Goal: Information Seeking & Learning: Learn about a topic

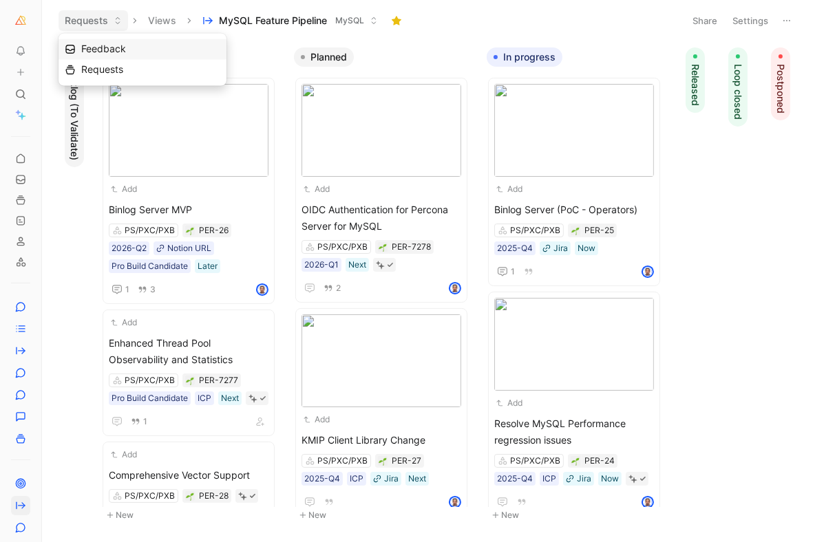
scroll to position [-1, 0]
click at [156, 138] on img at bounding box center [189, 130] width 160 height 93
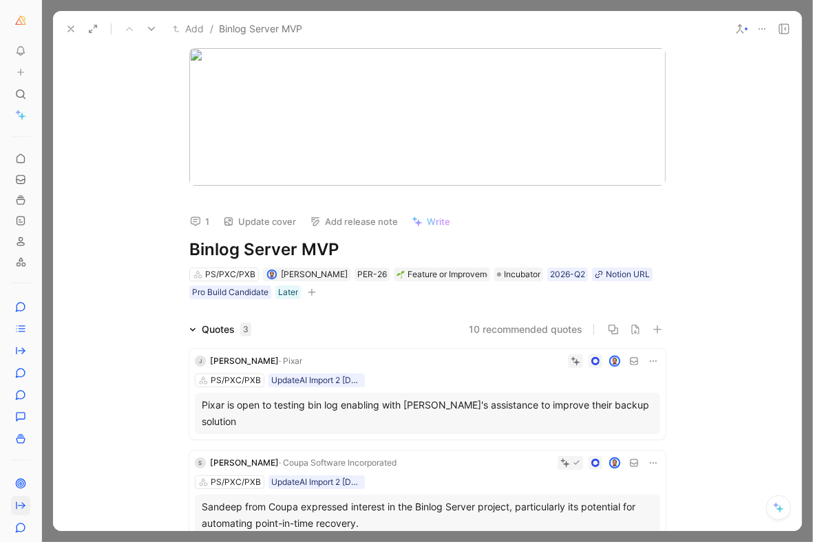
click at [232, 256] on h1 "Binlog Server MVP" at bounding box center [427, 250] width 476 height 22
copy h1 "Binlog Server MVP"
click at [761, 23] on icon at bounding box center [762, 28] width 11 height 11
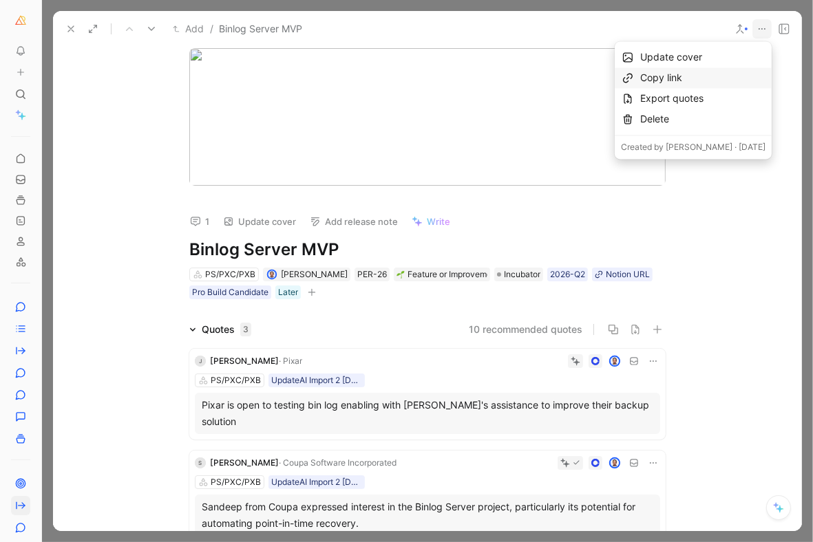
click at [672, 76] on div "Copy link" at bounding box center [702, 78] width 125 height 17
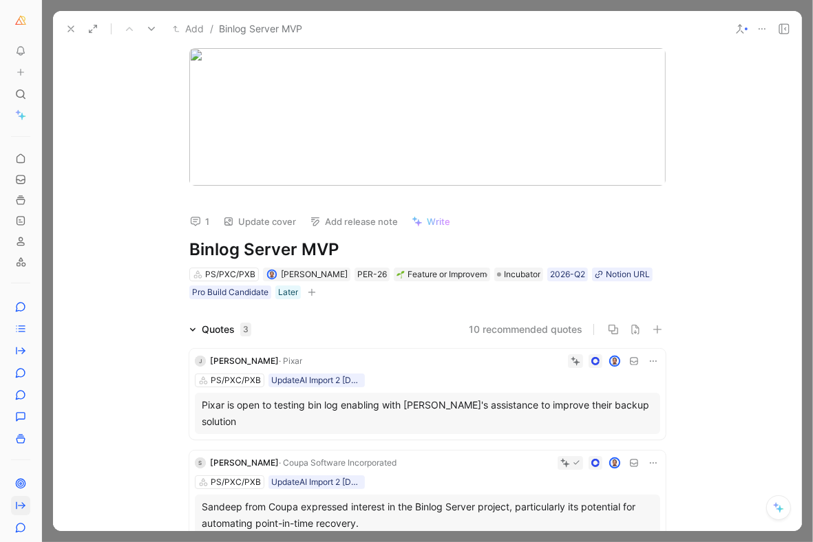
click at [70, 26] on icon at bounding box center [70, 28] width 11 height 11
click at [70, 26] on button "Requests" at bounding box center [94, 20] width 70 height 21
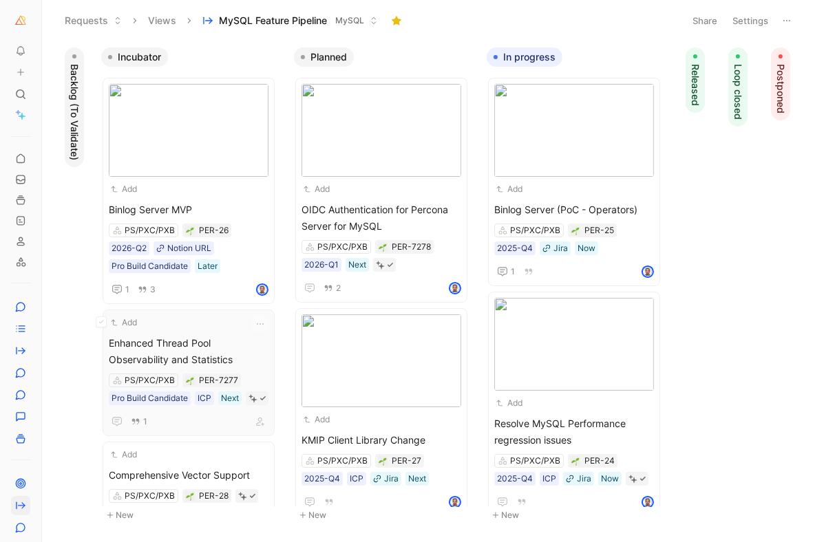
click at [182, 342] on span "Enhanced Thread Pool Observability and Statistics" at bounding box center [189, 351] width 160 height 33
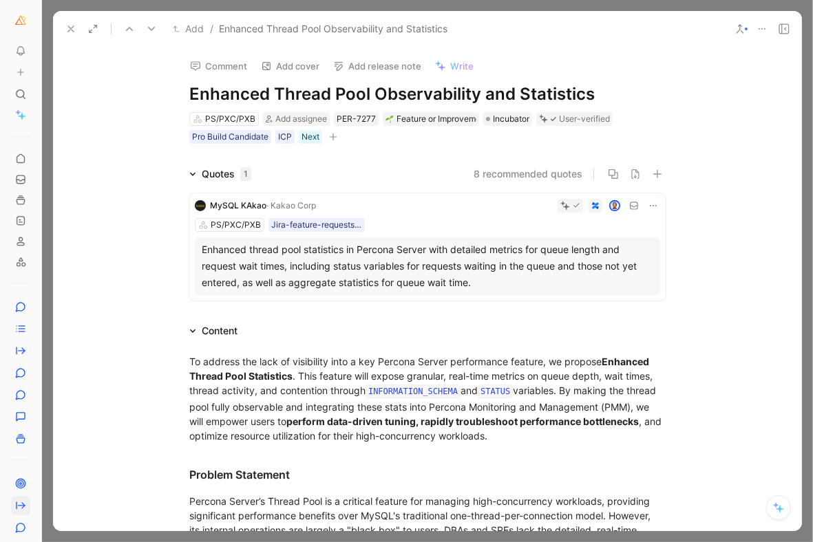
click at [350, 98] on h1 "Enhanced Thread Pool Observability and Statistics" at bounding box center [427, 94] width 476 height 22
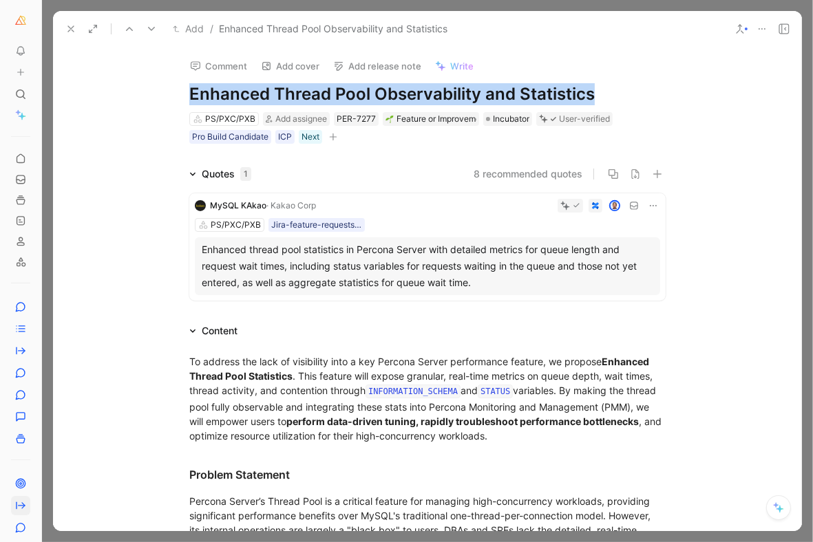
click at [350, 98] on h1 "Enhanced Thread Pool Observability and Statistics" at bounding box center [427, 94] width 476 height 22
copy h1 "Enhanced Thread Pool Observability and Statistics"
click at [761, 27] on icon at bounding box center [762, 28] width 11 height 11
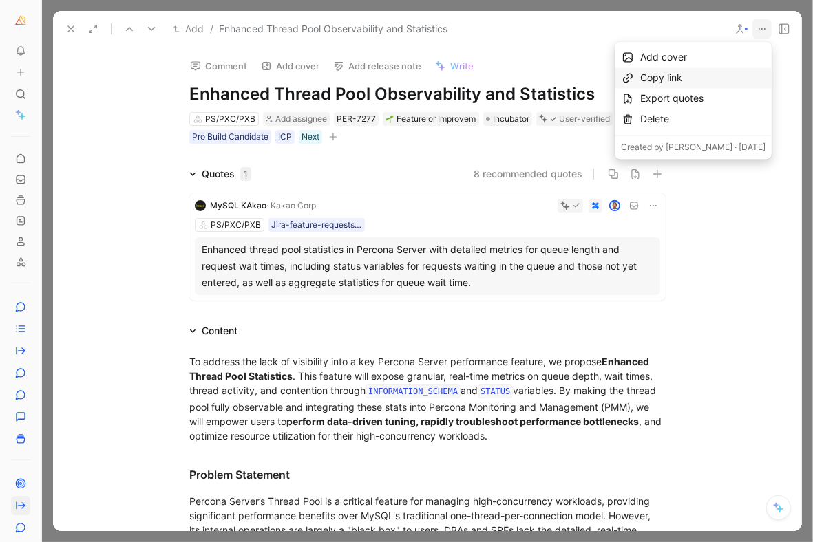
click at [680, 77] on div "Copy link" at bounding box center [702, 78] width 125 height 17
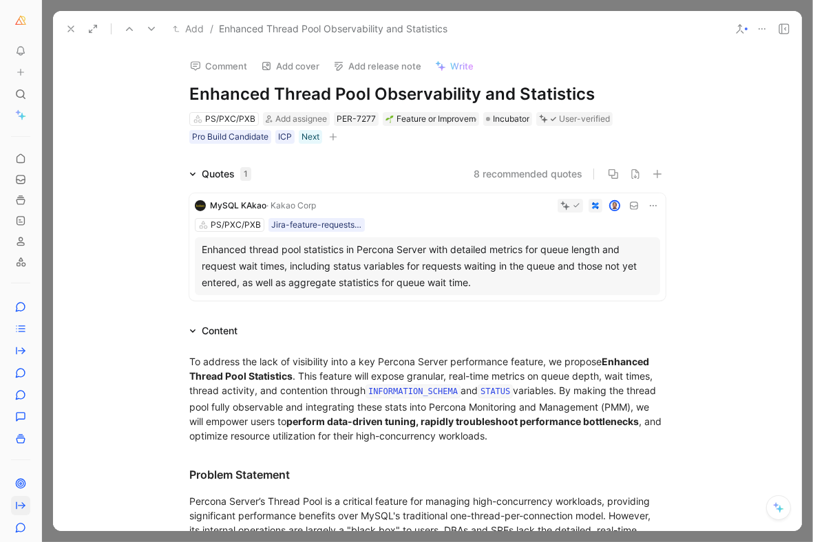
click at [68, 27] on icon at bounding box center [70, 28] width 11 height 11
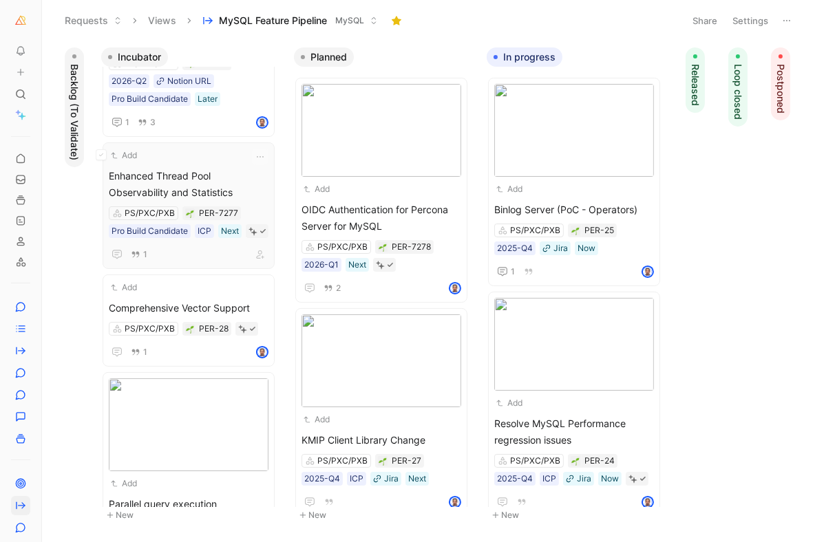
scroll to position [169, 0]
click at [178, 293] on div "Add" at bounding box center [180, 286] width 142 height 14
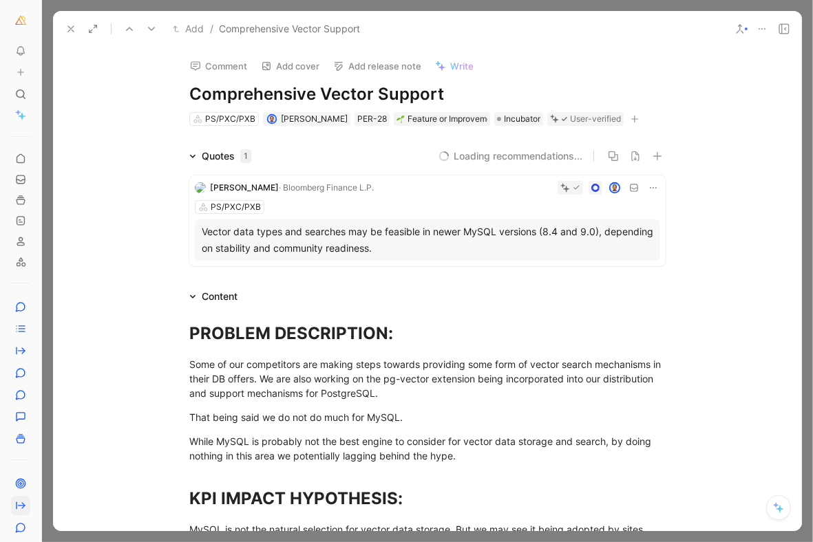
click at [286, 94] on h1 "Comprehensive Vector Support" at bounding box center [427, 94] width 476 height 22
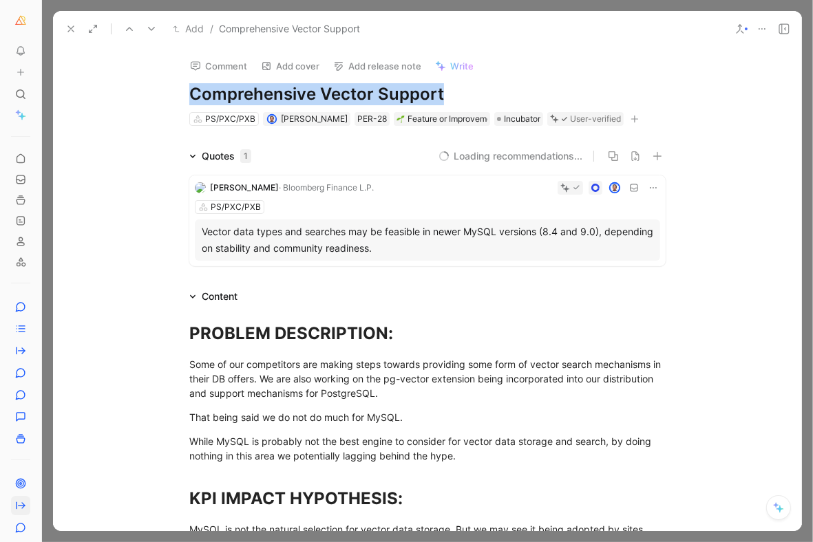
click at [286, 94] on h1 "Comprehensive Vector Support" at bounding box center [427, 94] width 476 height 22
copy h1 "Comprehensive Vector Support"
click at [759, 24] on icon at bounding box center [762, 28] width 11 height 11
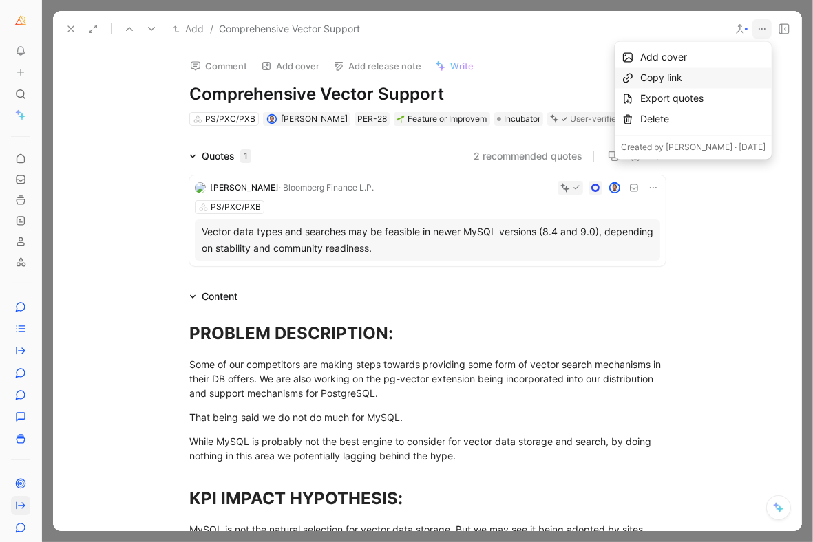
click at [671, 85] on div "Copy link" at bounding box center [702, 78] width 125 height 17
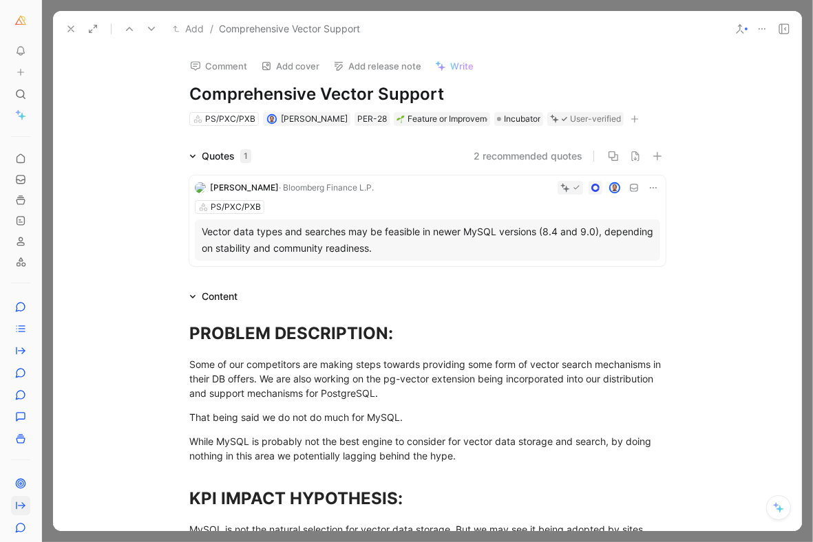
click at [68, 25] on icon at bounding box center [70, 28] width 11 height 11
click at [68, 25] on button "Requests" at bounding box center [94, 20] width 70 height 21
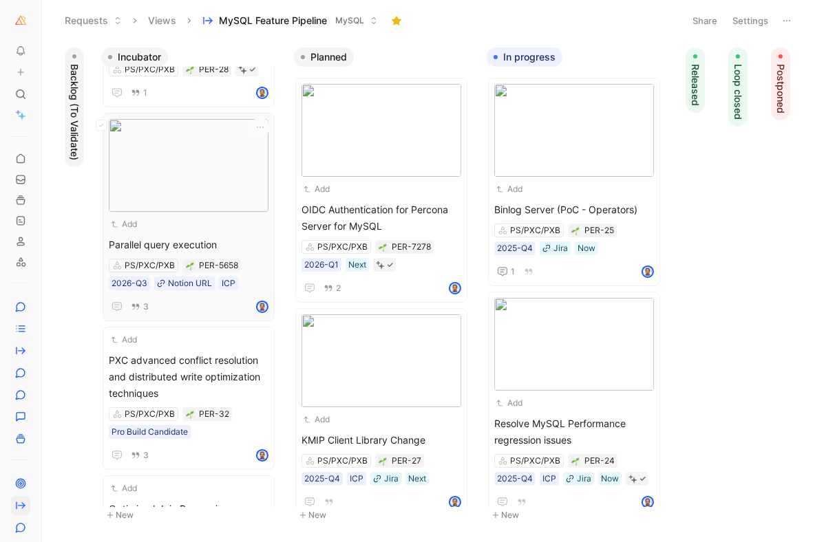
scroll to position [437, 0]
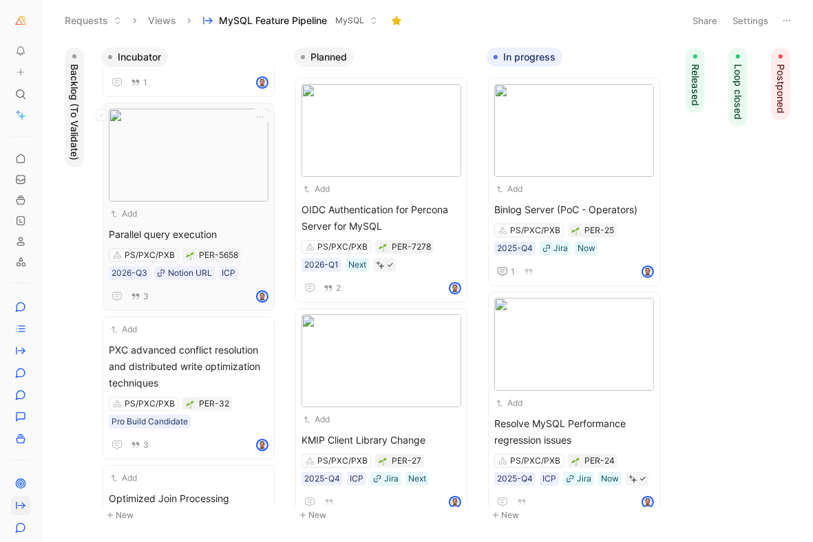
click at [191, 221] on div "Add" at bounding box center [180, 214] width 142 height 14
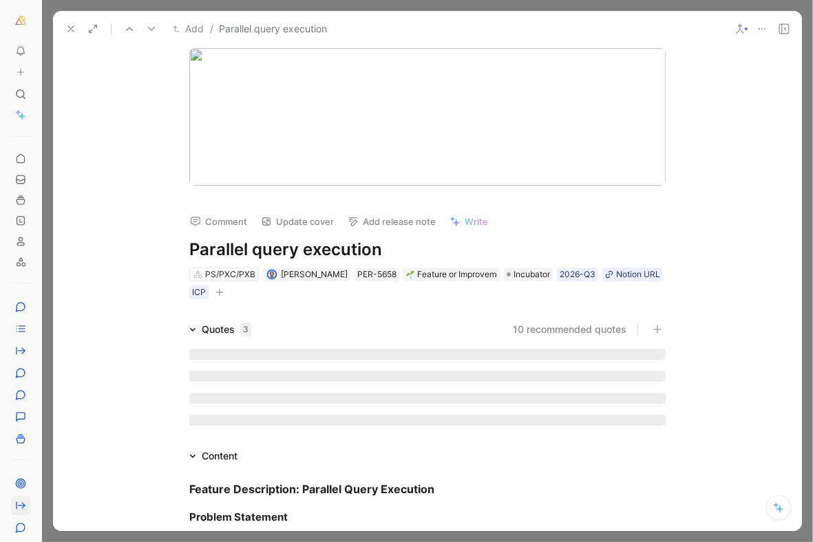
click at [274, 242] on h1 "Parallel query execution" at bounding box center [427, 250] width 476 height 22
copy h1 "Parallel query execution"
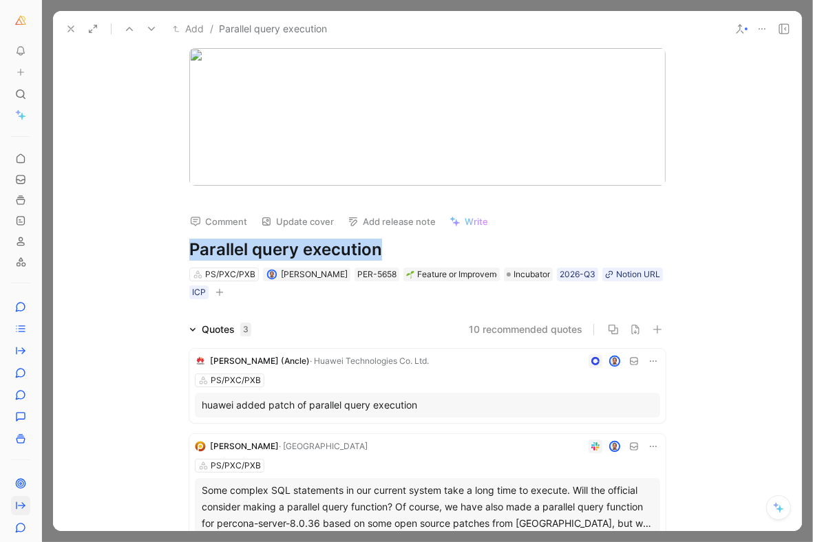
click at [758, 25] on icon at bounding box center [762, 28] width 11 height 11
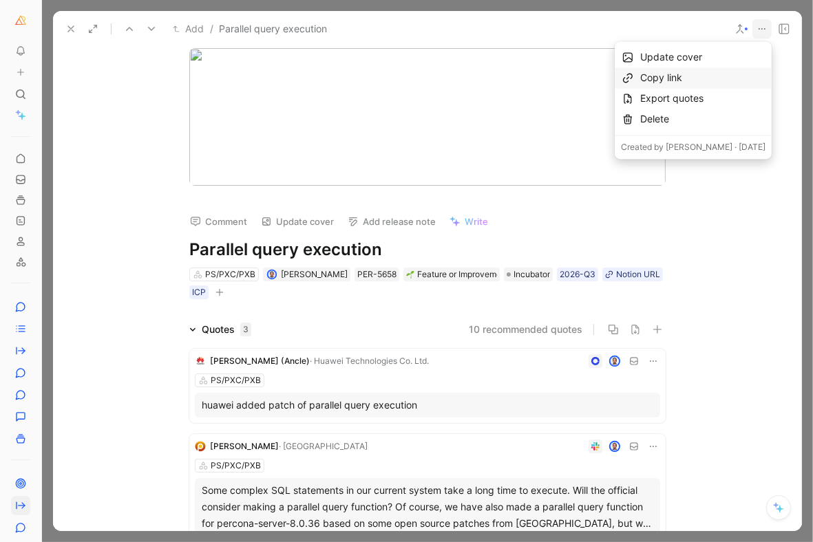
click at [654, 72] on div "Copy link" at bounding box center [702, 78] width 125 height 17
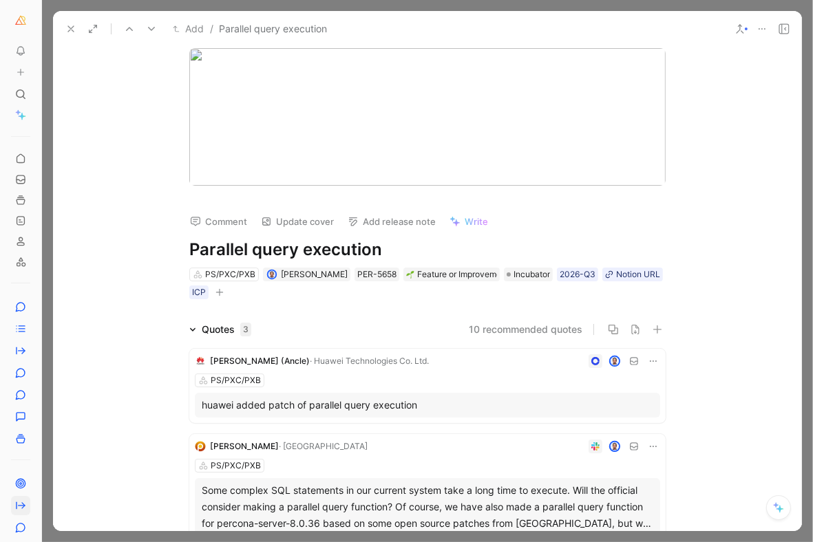
click at [67, 26] on icon at bounding box center [70, 28] width 11 height 11
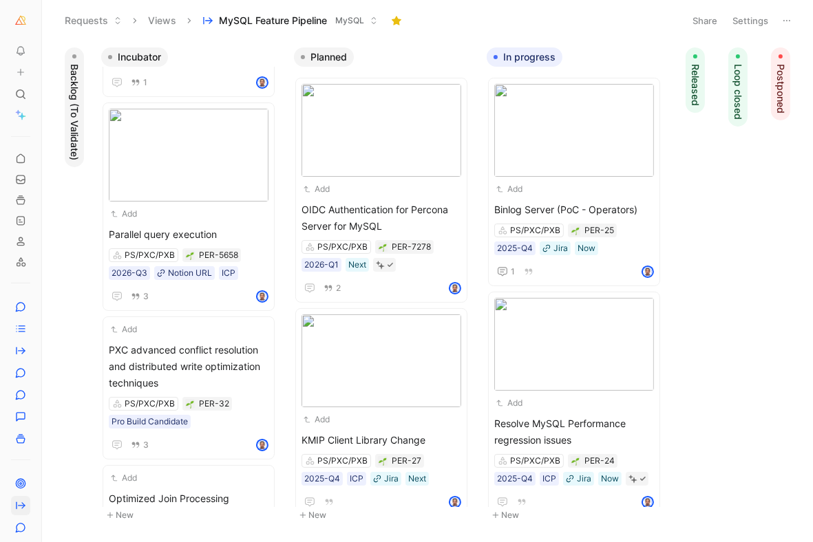
click at [67, 26] on button "Requests" at bounding box center [94, 20] width 70 height 21
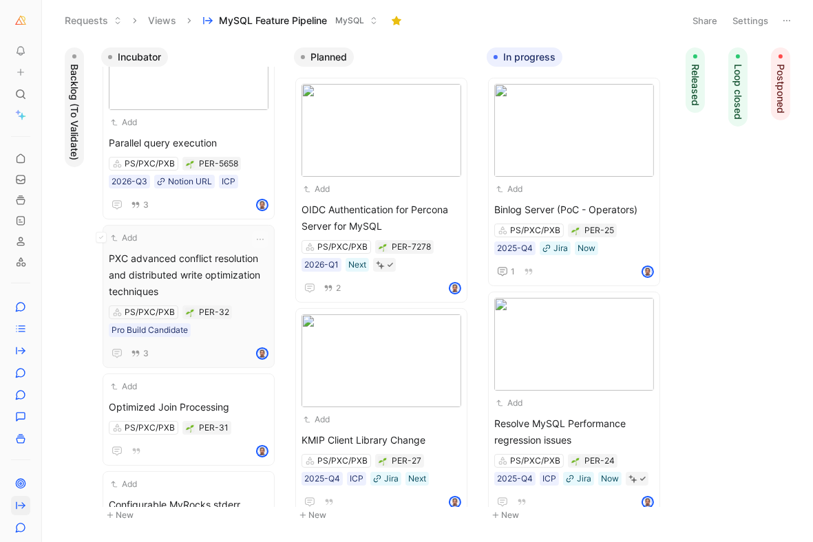
scroll to position [584, 0]
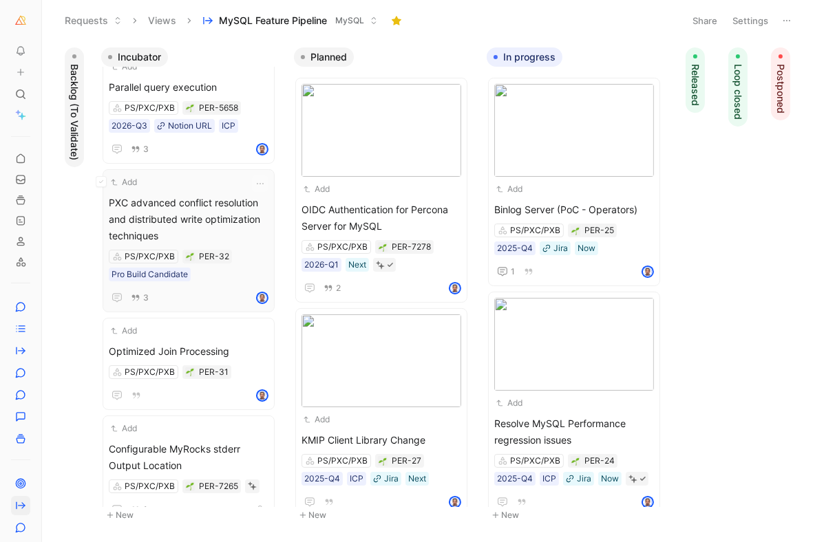
click at [185, 236] on span "PXC advanced conflict resolution and distributed write optimization techniques" at bounding box center [189, 220] width 160 height 50
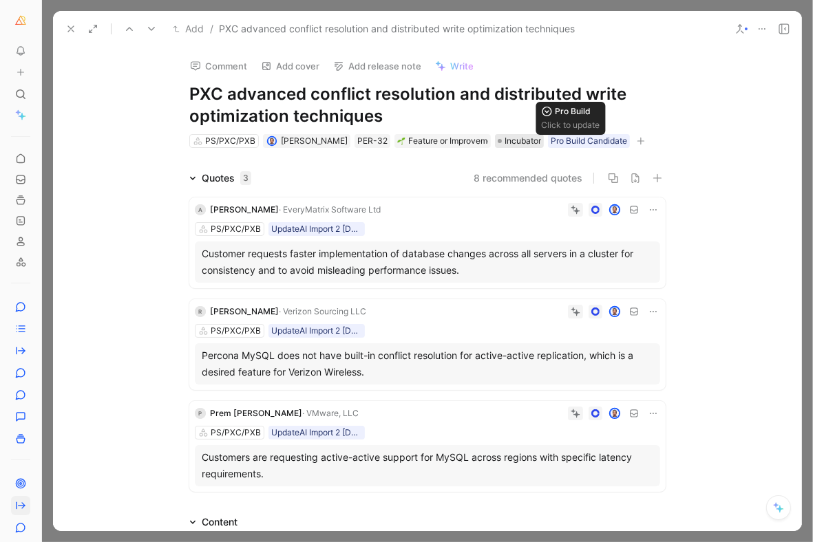
click at [505, 140] on span "Incubator" at bounding box center [523, 141] width 36 height 14
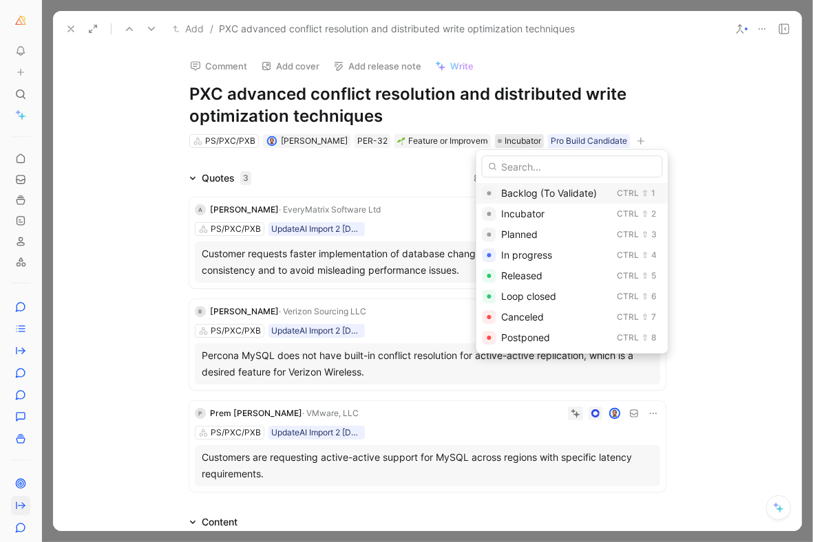
click at [526, 193] on span "Backlog (To Validate)" at bounding box center [550, 193] width 96 height 12
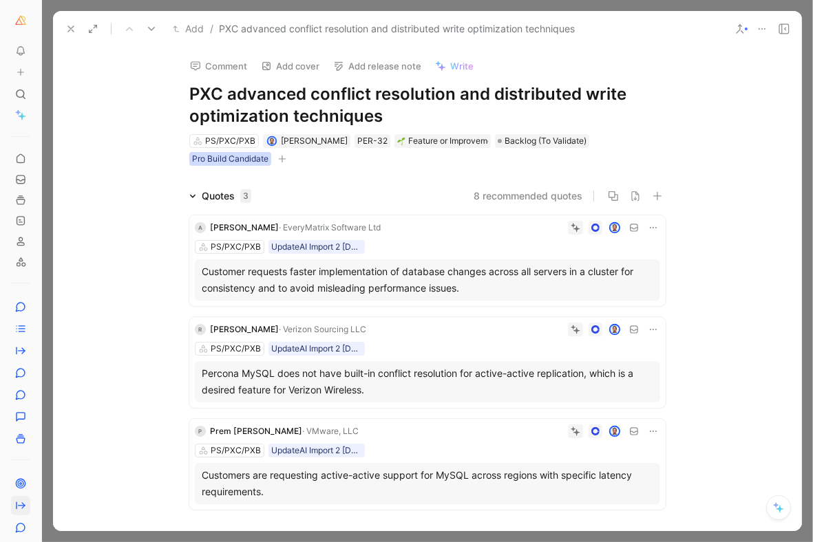
click at [268, 152] on div "Pro Build Candidate" at bounding box center [230, 159] width 76 height 14
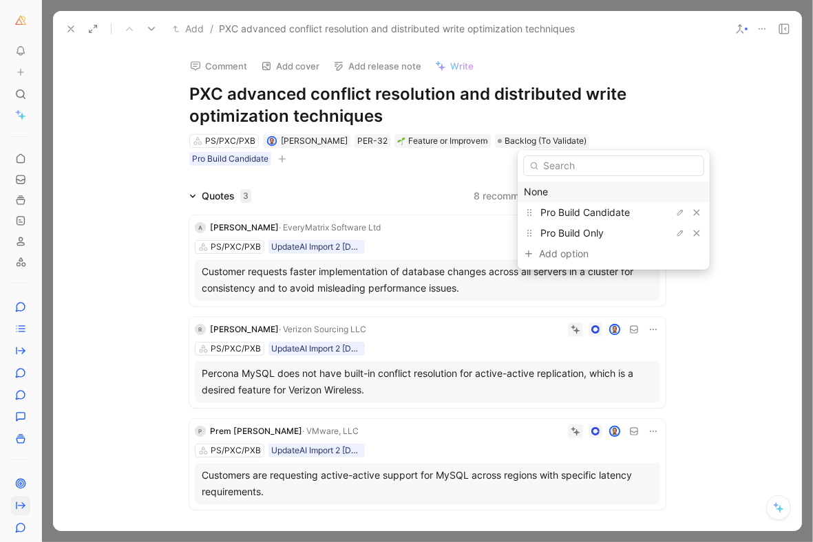
click at [570, 193] on div "None" at bounding box center [614, 192] width 180 height 17
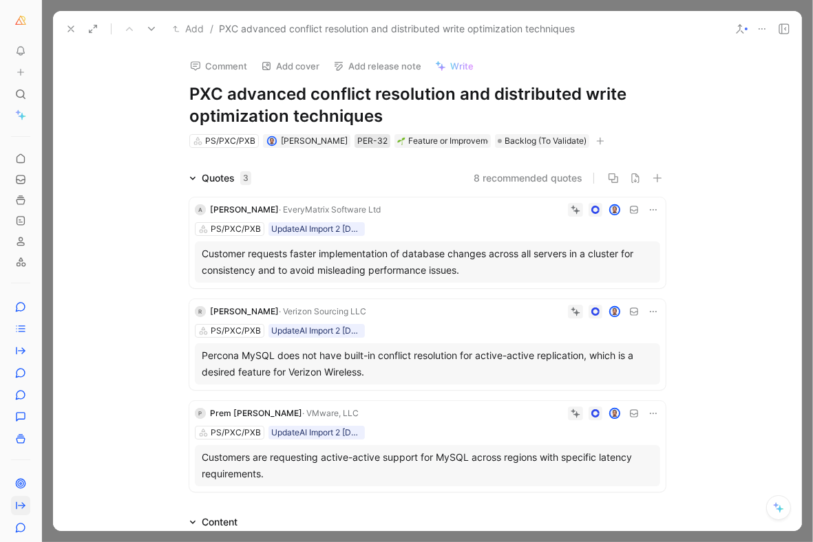
click at [357, 143] on div "PER-32" at bounding box center [372, 141] width 30 height 14
click at [67, 30] on icon at bounding box center [70, 28] width 11 height 11
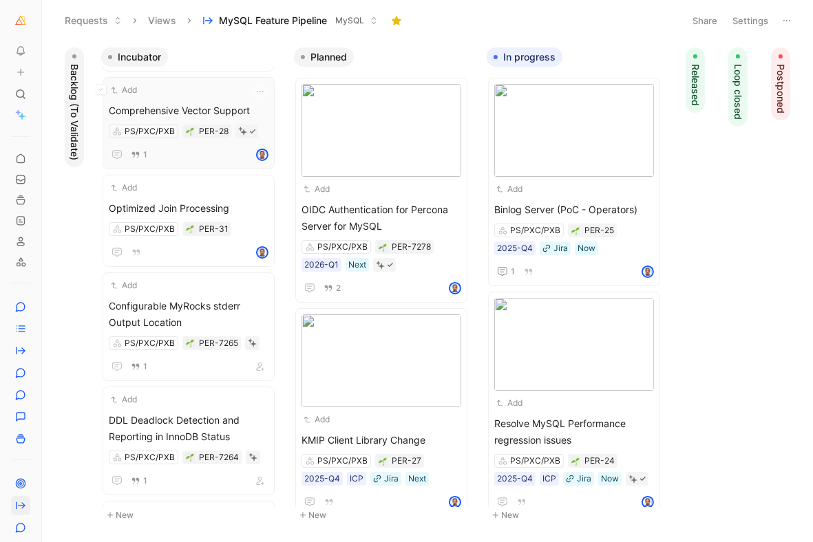
scroll to position [580, 0]
click at [180, 194] on div "Add" at bounding box center [180, 187] width 142 height 14
click at [194, 292] on div "Add" at bounding box center [180, 285] width 142 height 14
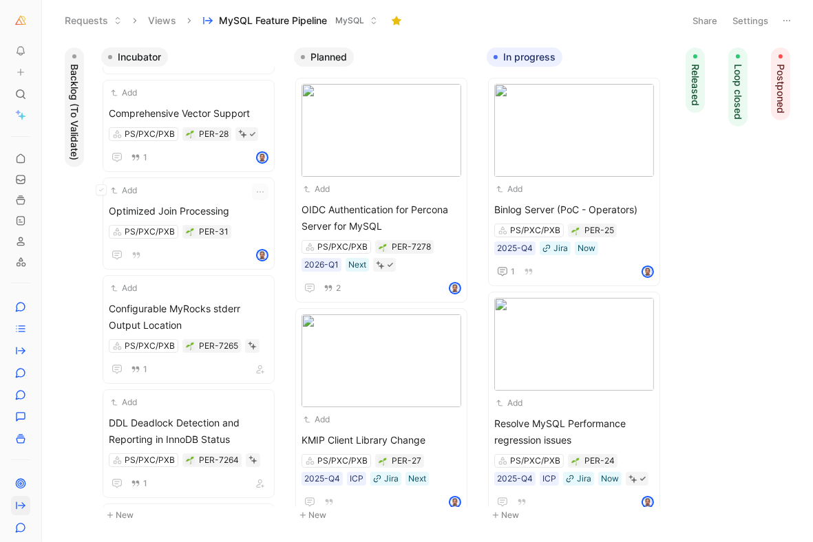
scroll to position [578, 0]
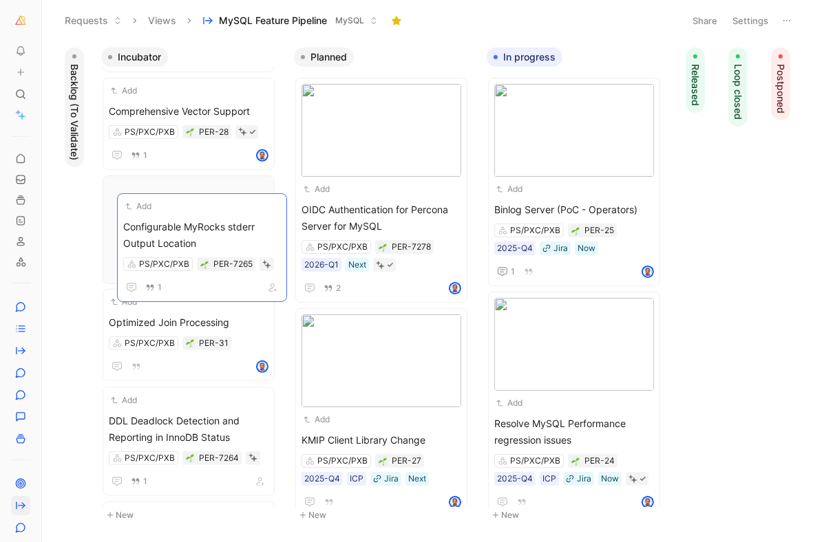
drag, startPoint x: 167, startPoint y: 315, endPoint x: 182, endPoint y: 220, distance: 96.8
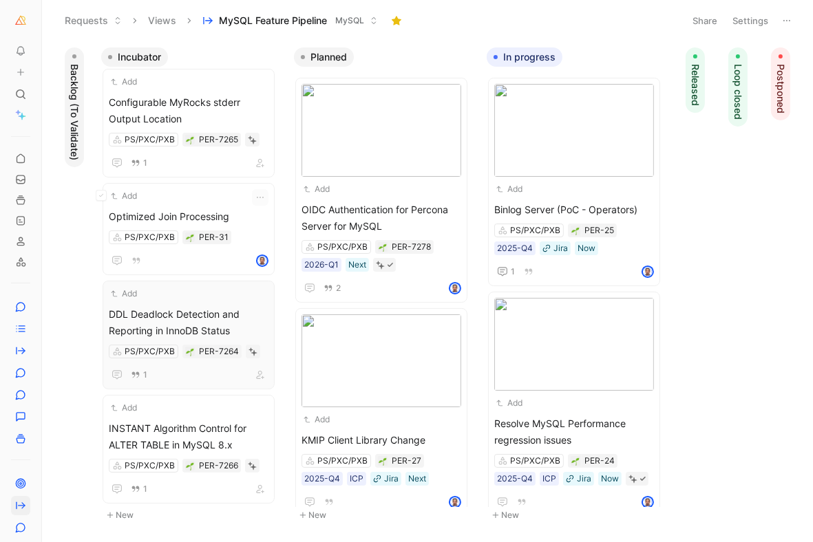
scroll to position [701, 0]
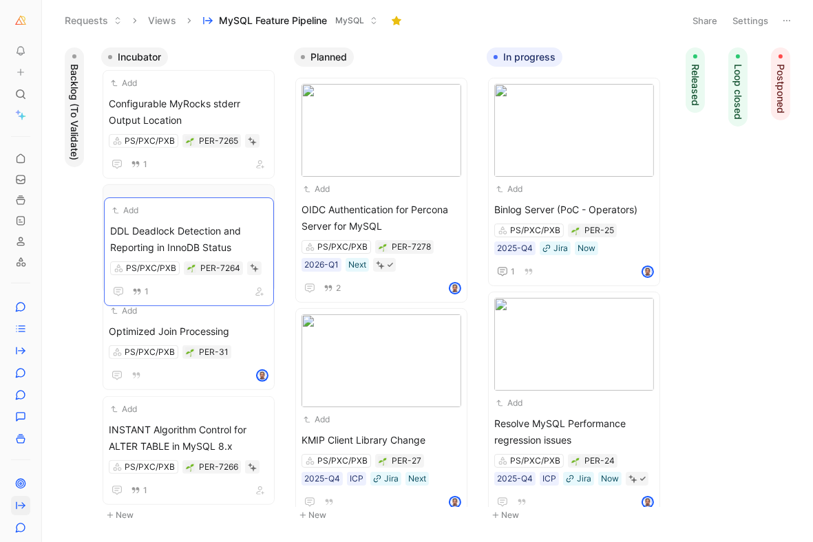
drag, startPoint x: 167, startPoint y: 299, endPoint x: 168, endPoint y: 216, distance: 83.3
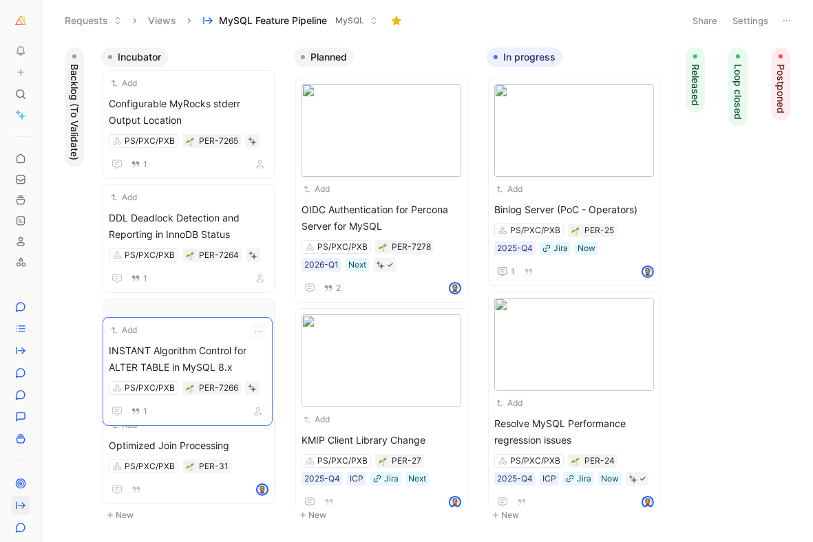
drag, startPoint x: 172, startPoint y: 419, endPoint x: 172, endPoint y: 342, distance: 77.1
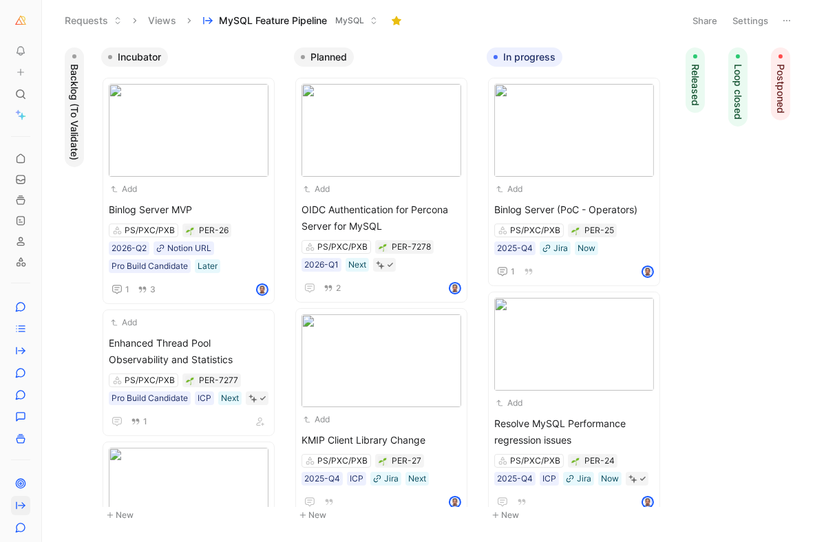
scroll to position [0, 0]
click at [365, 190] on div "Add" at bounding box center [382, 189] width 160 height 14
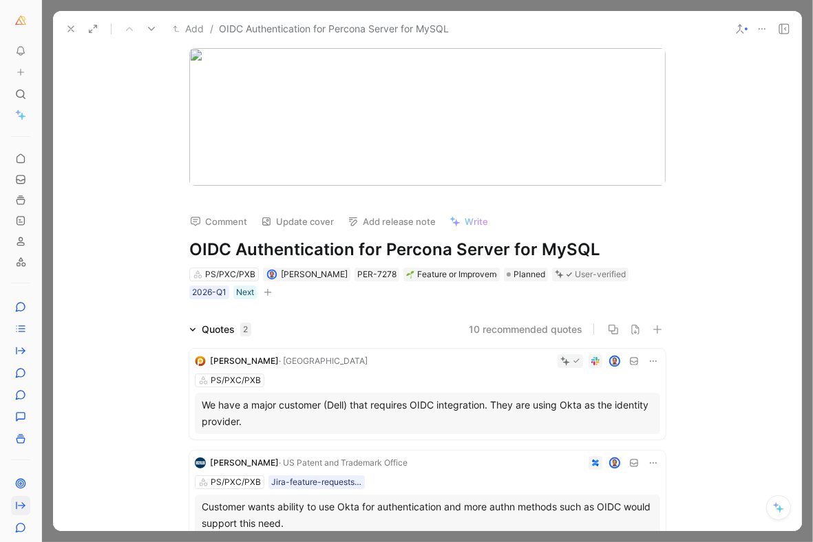
click at [365, 190] on div "Comment Update cover Add release note Write OIDC Authentication for Percona Ser…" at bounding box center [427, 243] width 529 height 115
click at [286, 249] on h1 "OIDC Authentication for Percona Server for MySQL" at bounding box center [427, 250] width 476 height 22
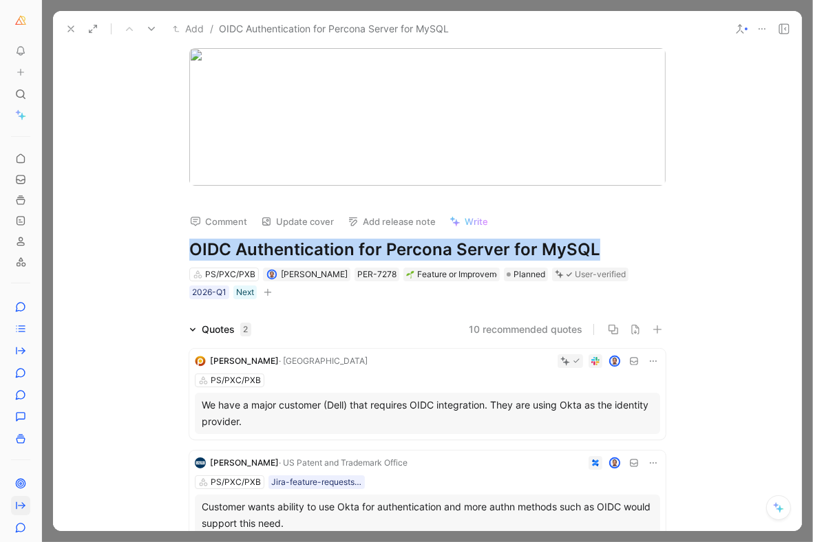
click at [286, 249] on h1 "OIDC Authentication for Percona Server for MySQL" at bounding box center [427, 250] width 476 height 22
copy h1 "OIDC Authentication for Percona Server for MySQL"
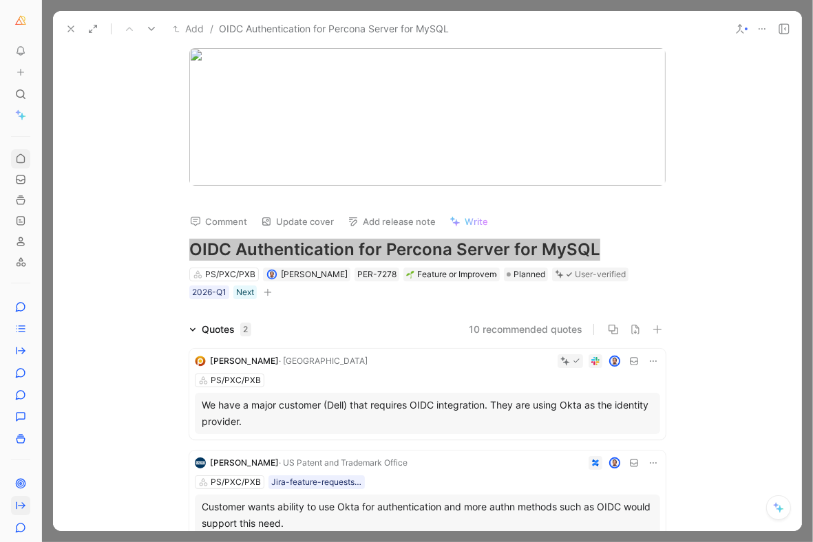
click at [476, 249] on h1 "OIDC Authentication for Percona Server for MySQL" at bounding box center [427, 250] width 476 height 22
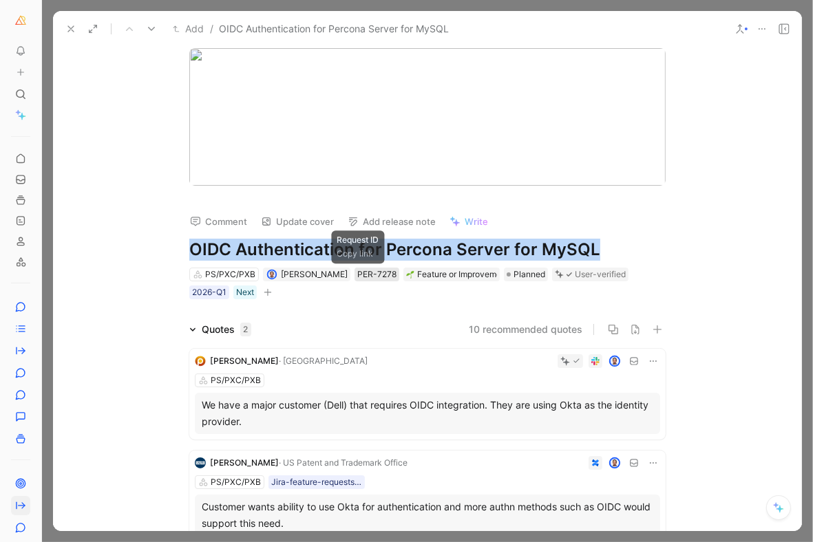
click at [357, 273] on div "PER-7278" at bounding box center [376, 275] width 39 height 14
click at [68, 26] on use at bounding box center [71, 29] width 6 height 6
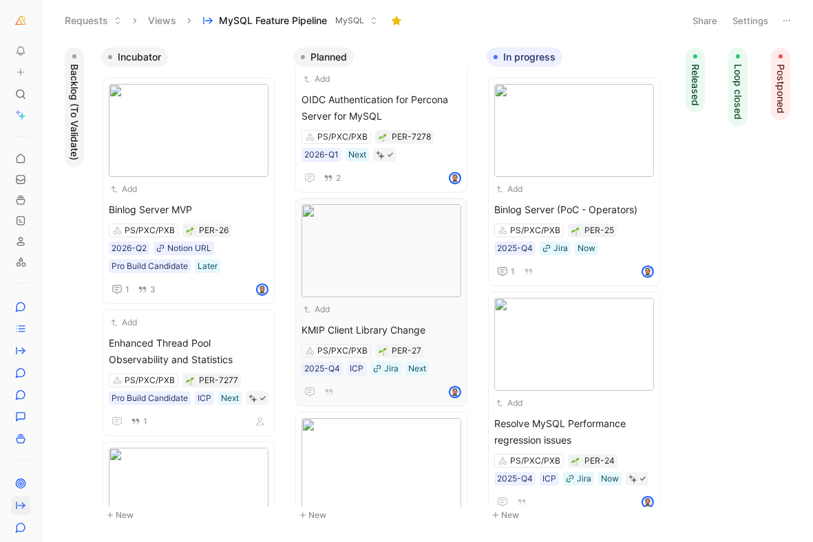
scroll to position [140, 0]
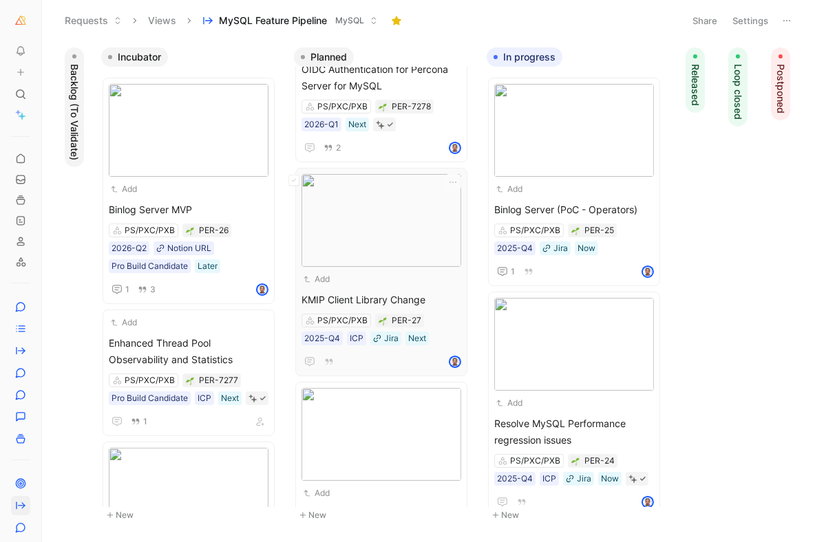
click at [352, 283] on div "Add" at bounding box center [373, 280] width 142 height 14
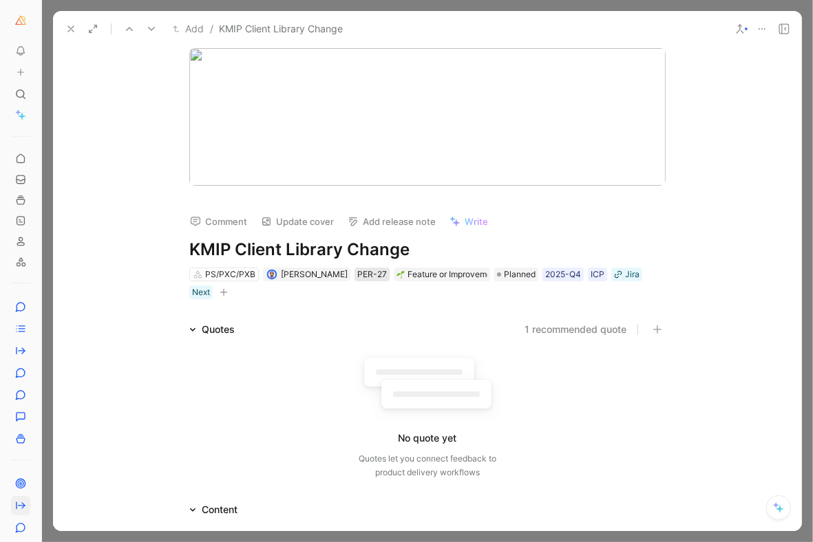
click at [357, 275] on div "PER-27" at bounding box center [372, 275] width 30 height 14
click at [271, 247] on h1 "KMIP Client Library Change" at bounding box center [427, 250] width 476 height 22
copy h1 "KMIP Client Library Change"
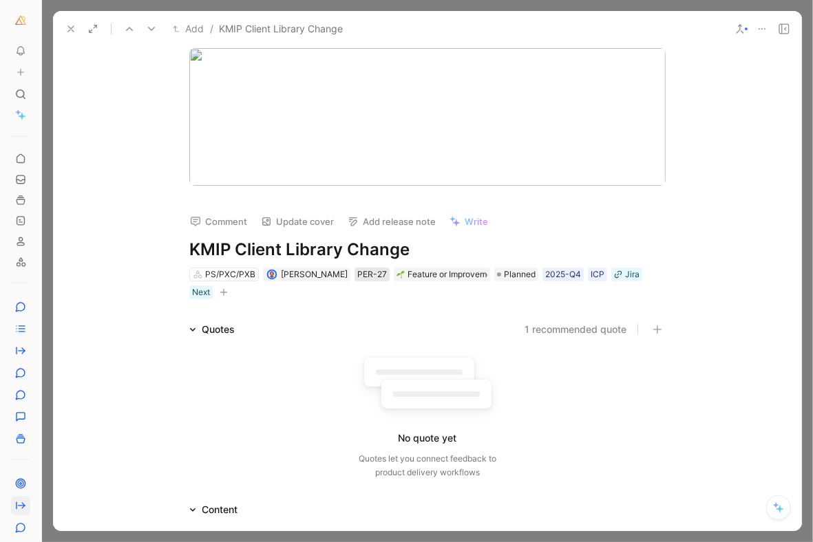
click at [357, 269] on div "PER-27" at bounding box center [372, 275] width 30 height 14
click at [61, 30] on button at bounding box center [70, 28] width 19 height 19
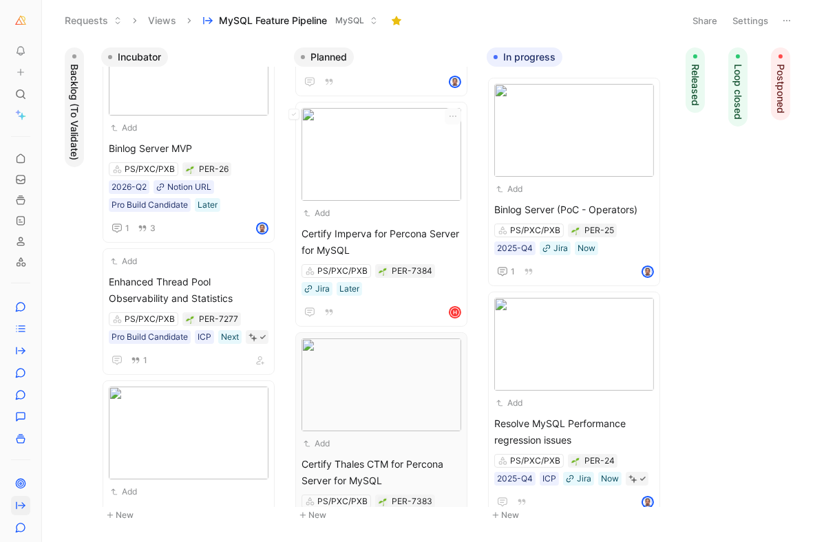
scroll to position [428, 0]
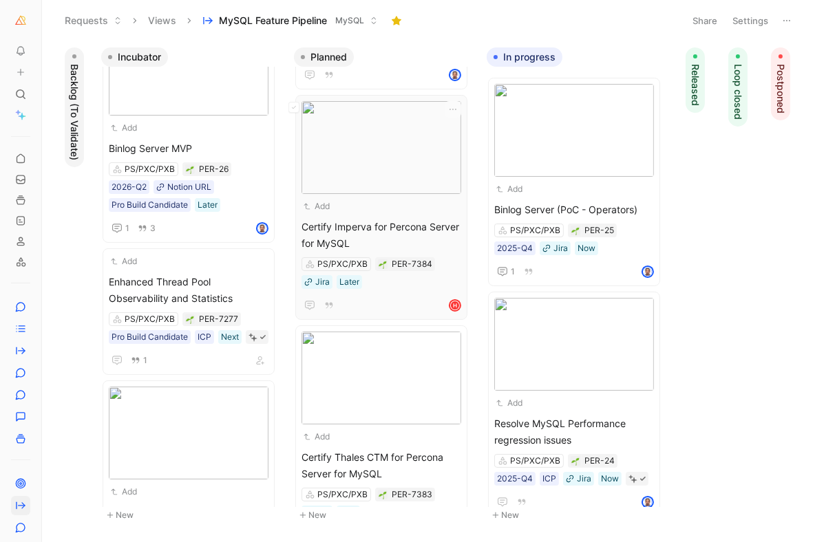
click at [401, 227] on span "Certify Imperva for Percona Server for MySQL" at bounding box center [382, 235] width 160 height 33
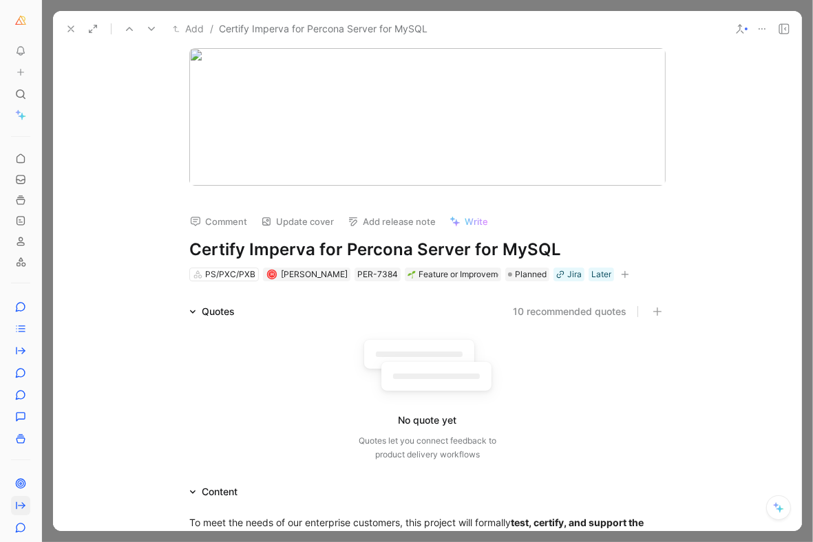
click at [242, 245] on h1 "Certify Imperva for Percona Server for MySQL" at bounding box center [427, 250] width 476 height 22
copy h1 "Certify Imperva for Percona Server for MySQL"
click at [67, 25] on icon at bounding box center [70, 28] width 11 height 11
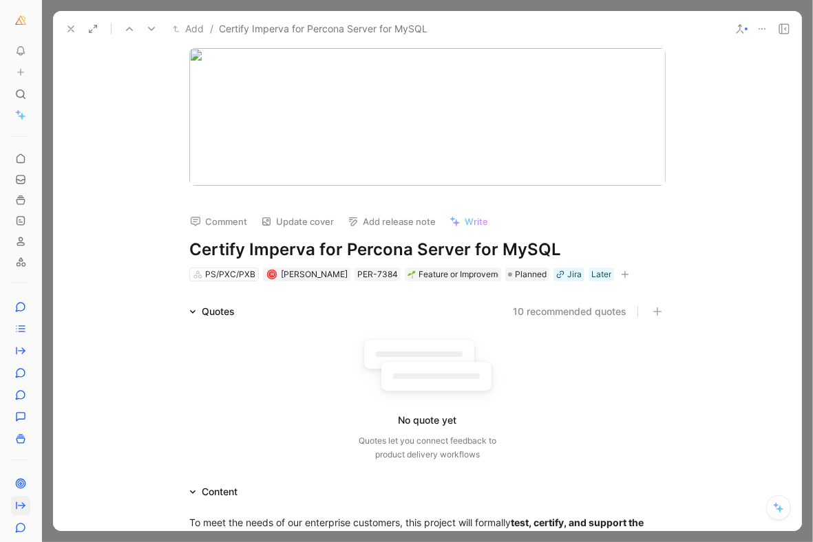
click at [67, 25] on button "Requests" at bounding box center [94, 20] width 70 height 21
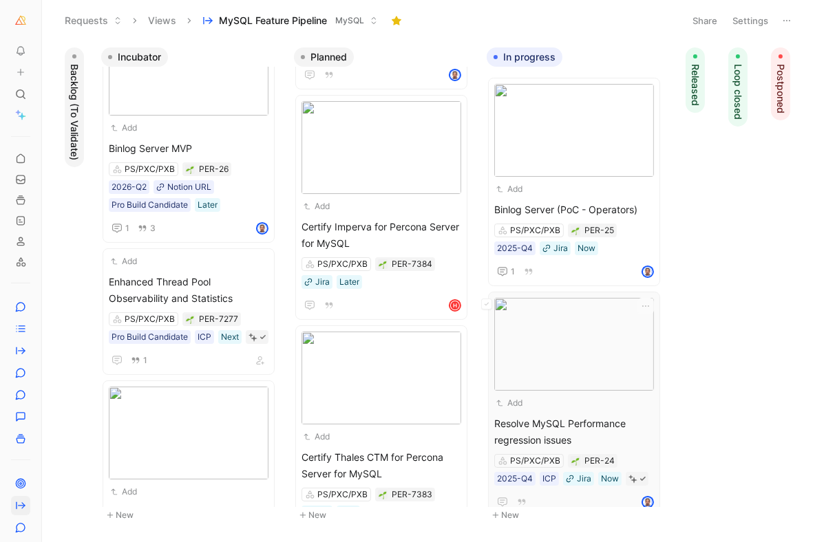
click at [580, 405] on div "Add" at bounding box center [565, 404] width 142 height 14
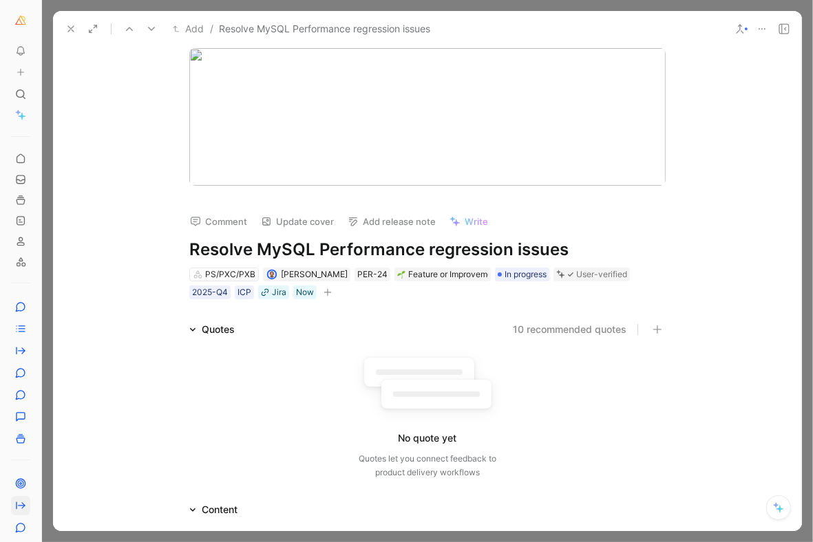
click at [375, 250] on h1 "Resolve MySQL Performance regression issues" at bounding box center [427, 250] width 476 height 22
copy h1 "Resolve MySQL Performance regression issues"
click at [357, 270] on div "PER-24" at bounding box center [372, 275] width 30 height 14
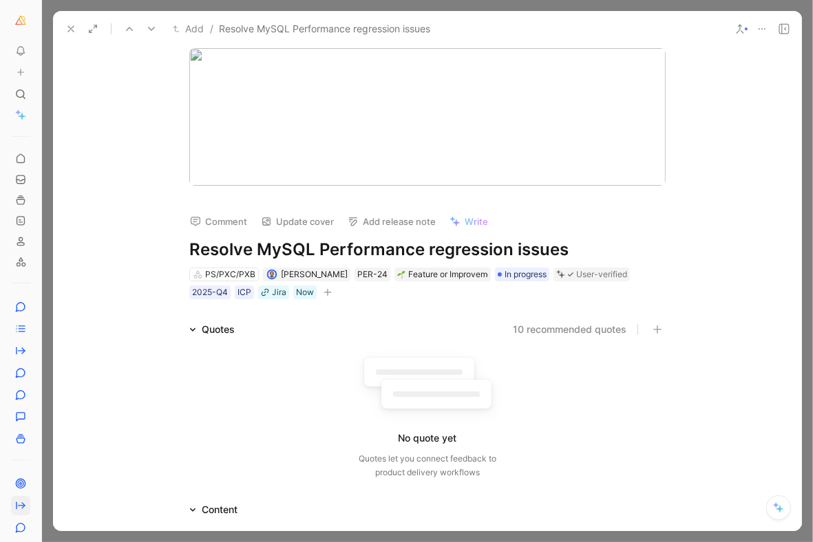
click at [63, 25] on button at bounding box center [70, 28] width 19 height 19
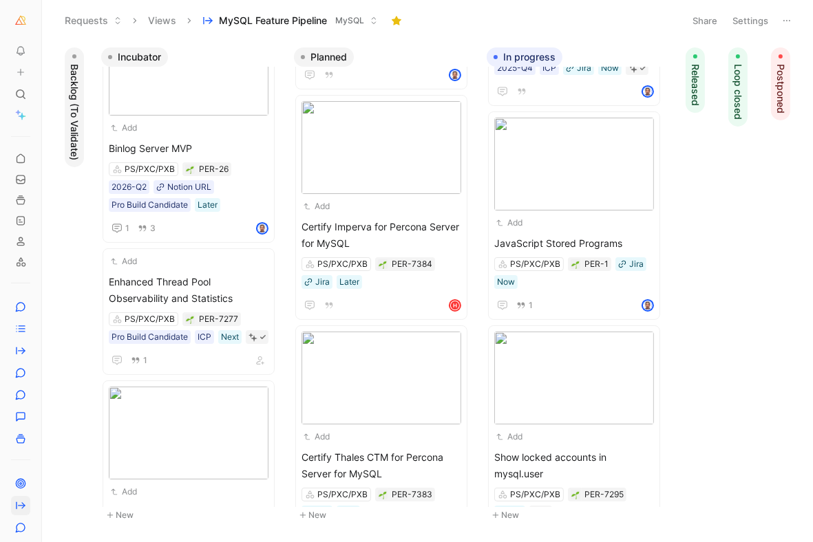
scroll to position [443, 0]
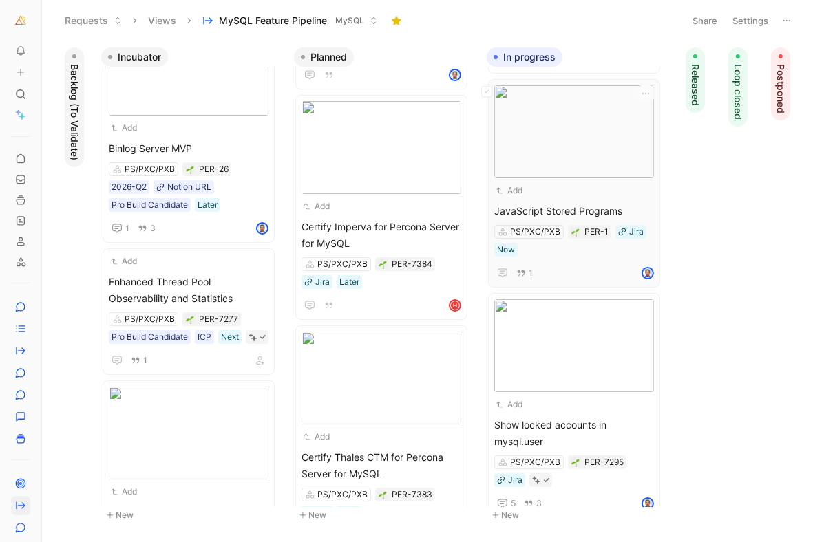
click at [563, 203] on span "JavaScript Stored Programs" at bounding box center [574, 211] width 160 height 17
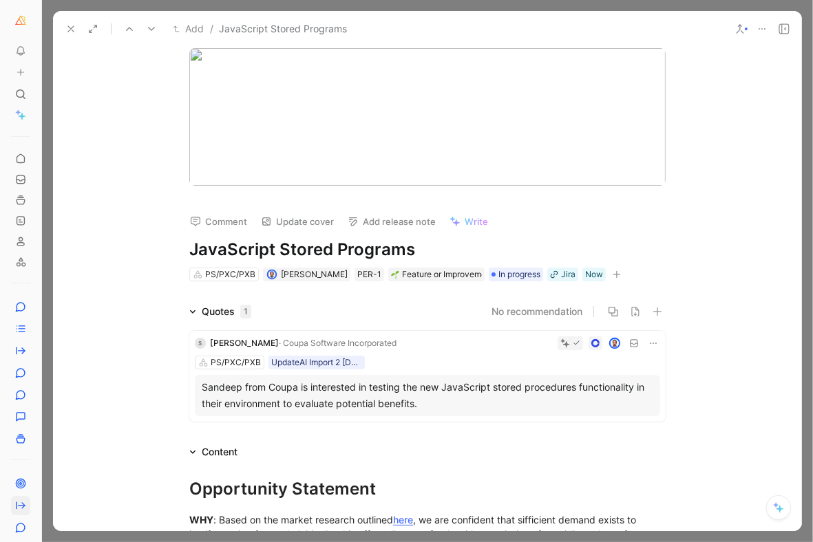
click at [315, 251] on h1 "JavaScript Stored Programs" at bounding box center [427, 250] width 476 height 22
copy h1 "JavaScript Stored Programs"
click at [357, 271] on div "PER-1" at bounding box center [369, 275] width 24 height 14
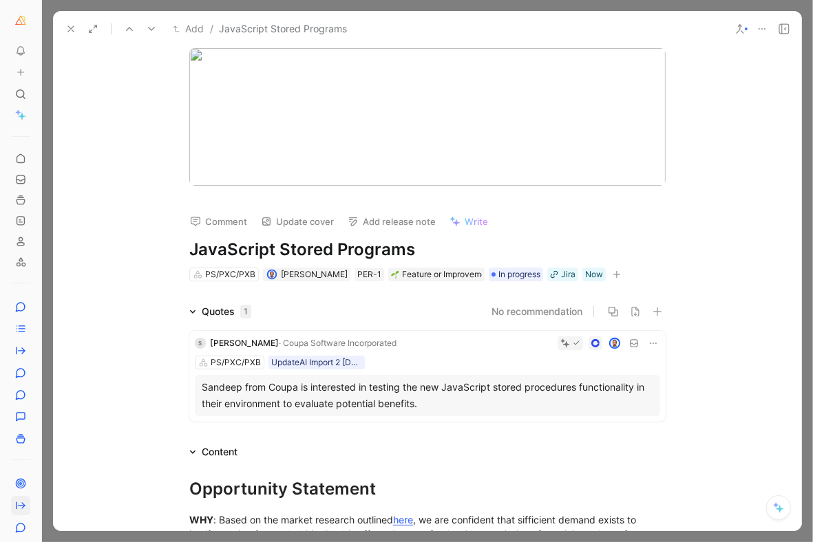
click at [71, 23] on icon at bounding box center [70, 28] width 11 height 11
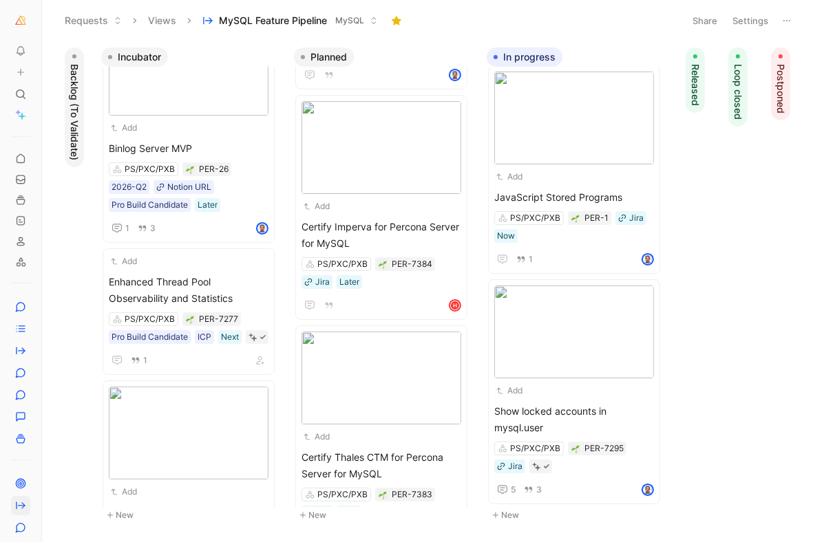
scroll to position [456, 0]
click at [579, 190] on span "JavaScript Stored Programs" at bounding box center [574, 198] width 160 height 17
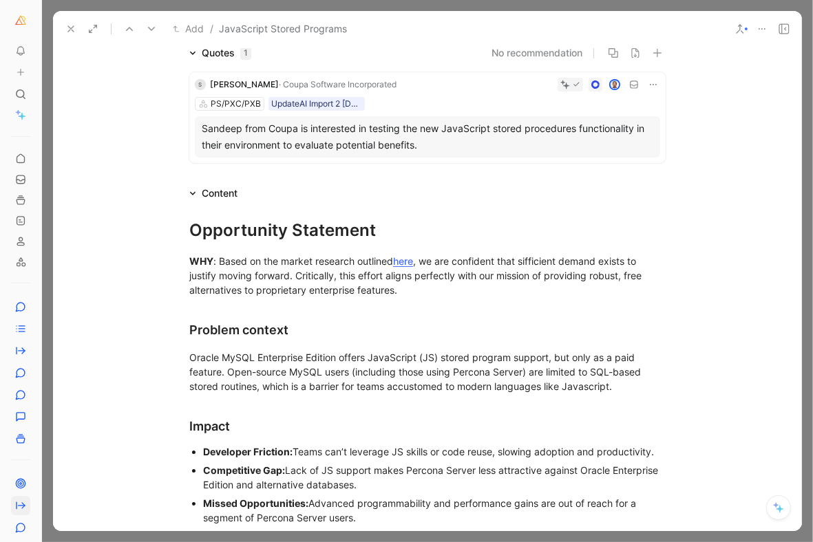
scroll to position [338, 0]
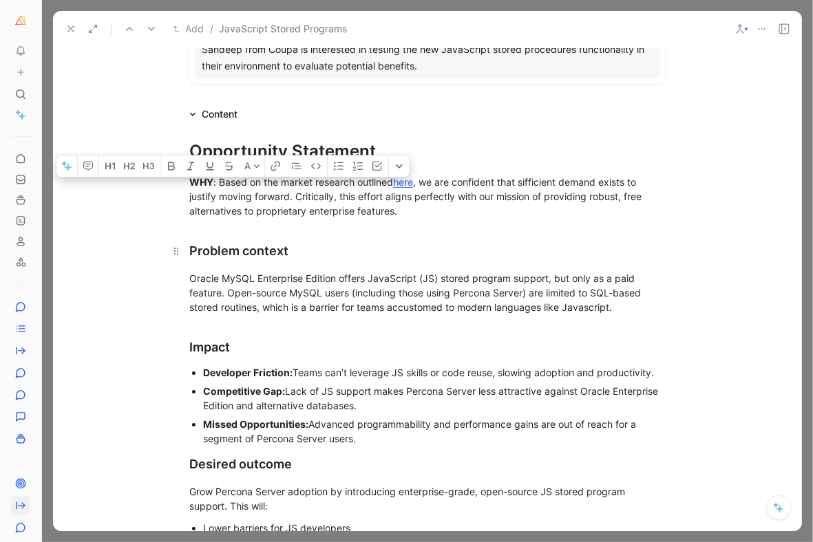
drag, startPoint x: 279, startPoint y: 195, endPoint x: 516, endPoint y: 230, distance: 240.1
click at [516, 230] on div "Opportunity Statement WHY : Based on the market research outlined here , we are…" at bounding box center [427, 386] width 749 height 526
click at [481, 206] on div "WHY : Based on the market research outlined here , we are confident that siffic…" at bounding box center [427, 196] width 476 height 43
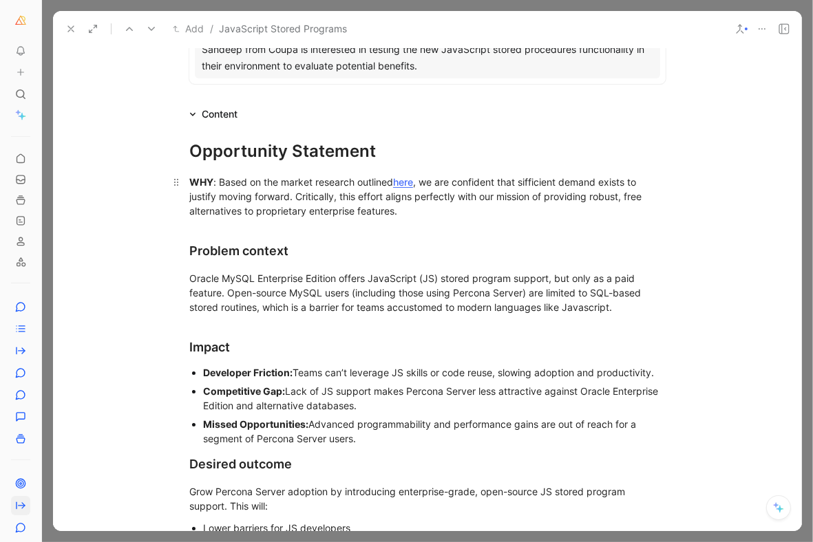
click at [481, 206] on div "WHY : Based on the market research outlined here , we are confident that siffic…" at bounding box center [427, 196] width 476 height 43
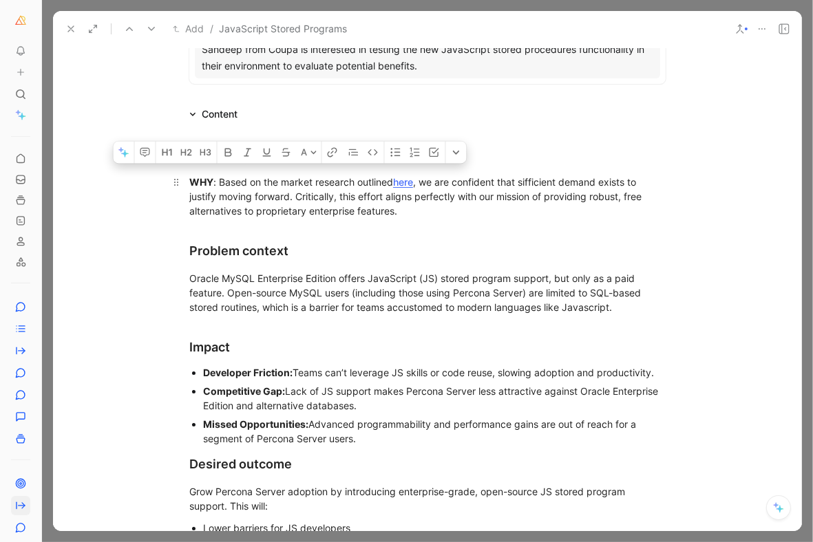
click at [340, 202] on div "WHY : Based on the market research outlined here , we are confident that siffic…" at bounding box center [427, 196] width 476 height 43
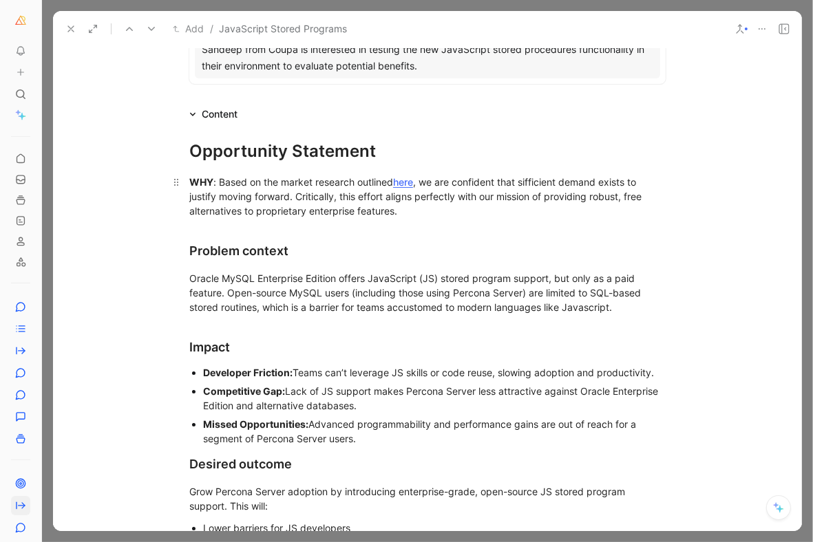
click at [340, 202] on div "WHY : Based on the market research outlined here , we are confident that siffic…" at bounding box center [427, 196] width 476 height 43
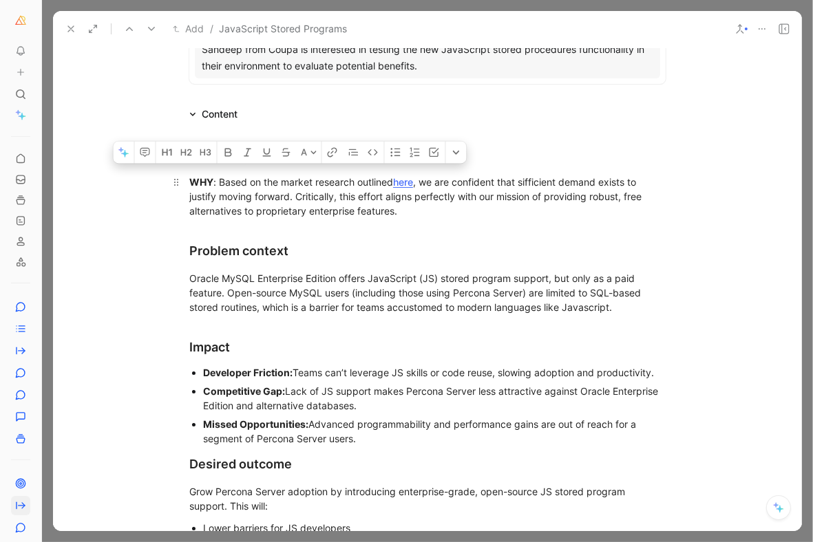
click at [340, 202] on div "WHY : Based on the market research outlined here , we are confident that siffic…" at bounding box center [427, 196] width 476 height 43
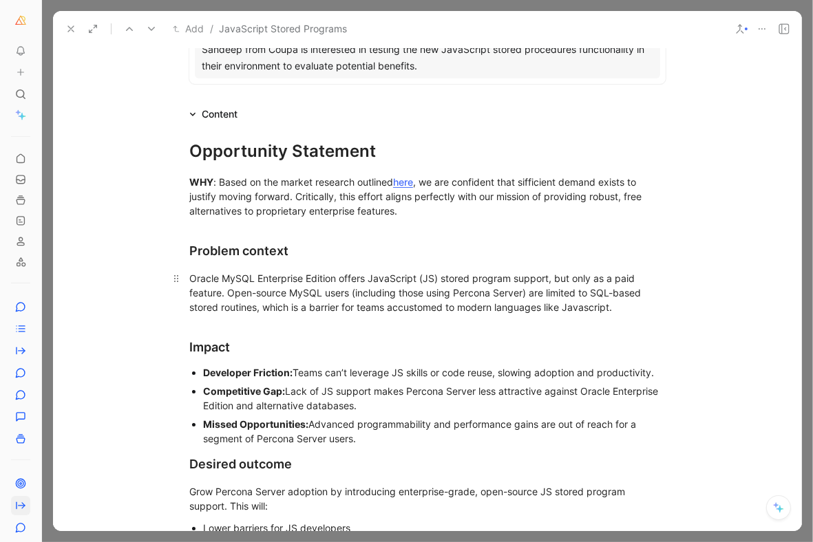
click at [288, 281] on div "Oracle MySQL Enterprise Edition offers JavaScript (JS) stored program support, …" at bounding box center [427, 292] width 476 height 43
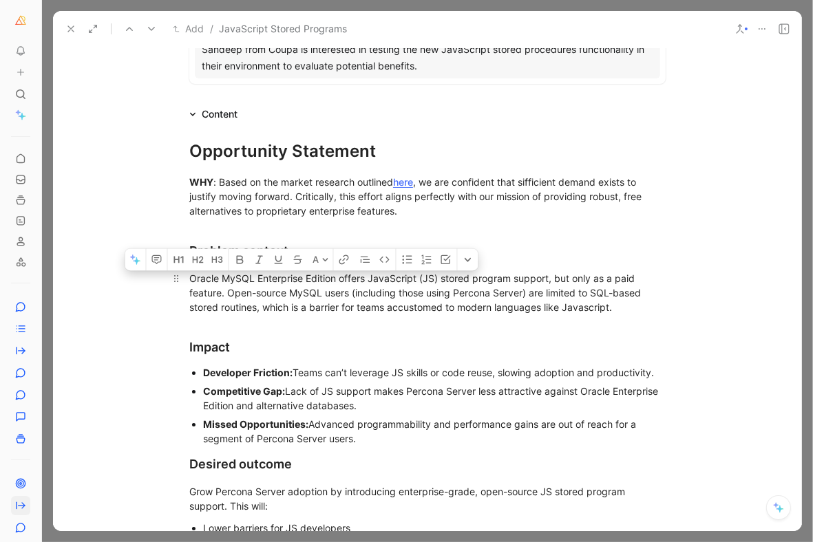
click at [288, 281] on div "Oracle MySQL Enterprise Edition offers JavaScript (JS) stored program support, …" at bounding box center [427, 292] width 476 height 43
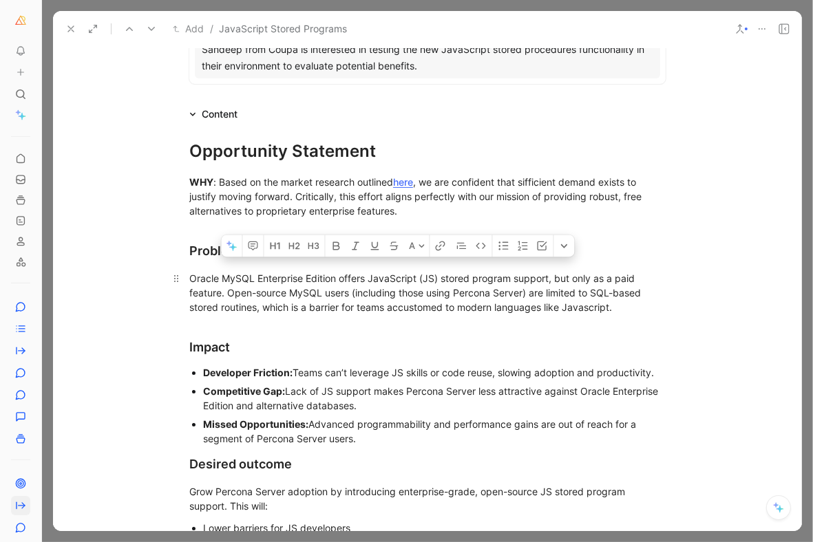
click at [288, 281] on div "Oracle MySQL Enterprise Edition offers JavaScript (JS) stored program support, …" at bounding box center [427, 292] width 476 height 43
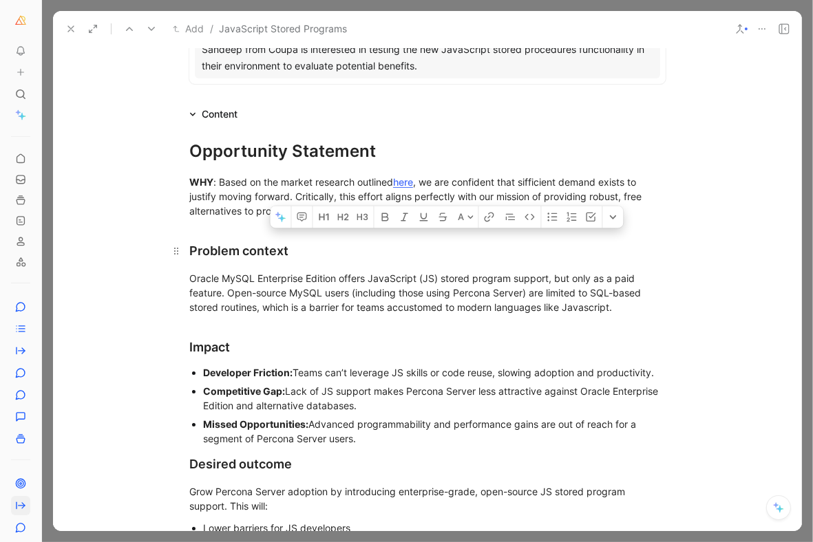
drag, startPoint x: 614, startPoint y: 301, endPoint x: 176, endPoint y: 255, distance: 440.3
click at [176, 255] on div "Opportunity Statement WHY : Based on the market research outlined here , we are…" at bounding box center [427, 386] width 749 height 526
click at [319, 299] on div "Oracle MySQL Enterprise Edition offers JavaScript (JS) stored program support, …" at bounding box center [427, 292] width 476 height 43
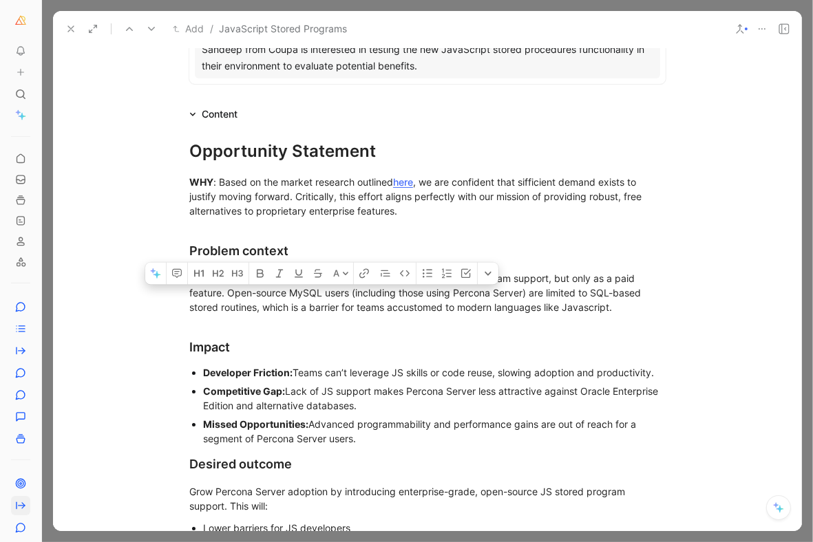
click at [319, 299] on div "Oracle MySQL Enterprise Edition offers JavaScript (JS) stored program support, …" at bounding box center [427, 292] width 476 height 43
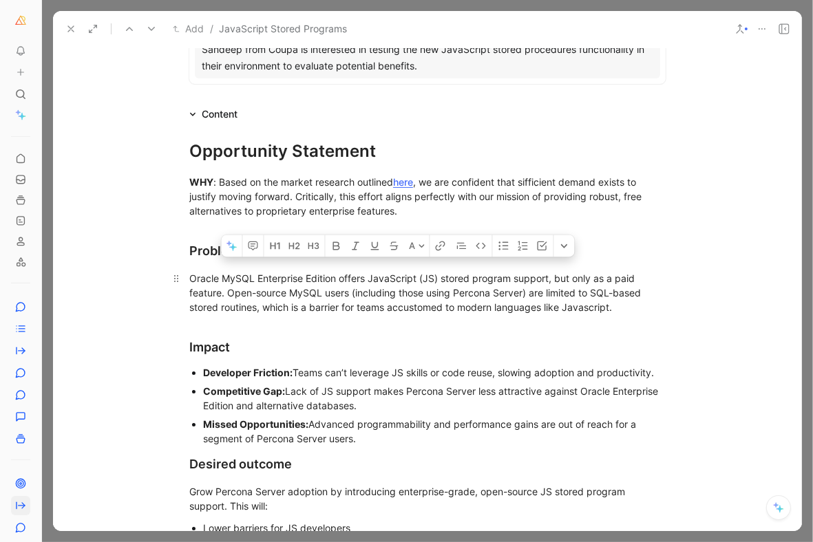
click at [319, 299] on div "Oracle MySQL Enterprise Edition offers JavaScript (JS) stored program support, …" at bounding box center [427, 292] width 476 height 43
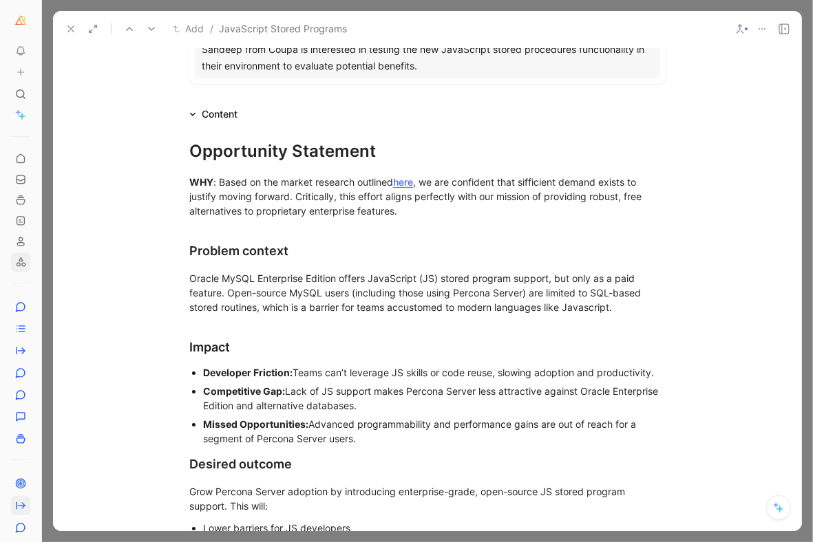
click at [71, 24] on icon at bounding box center [70, 28] width 11 height 11
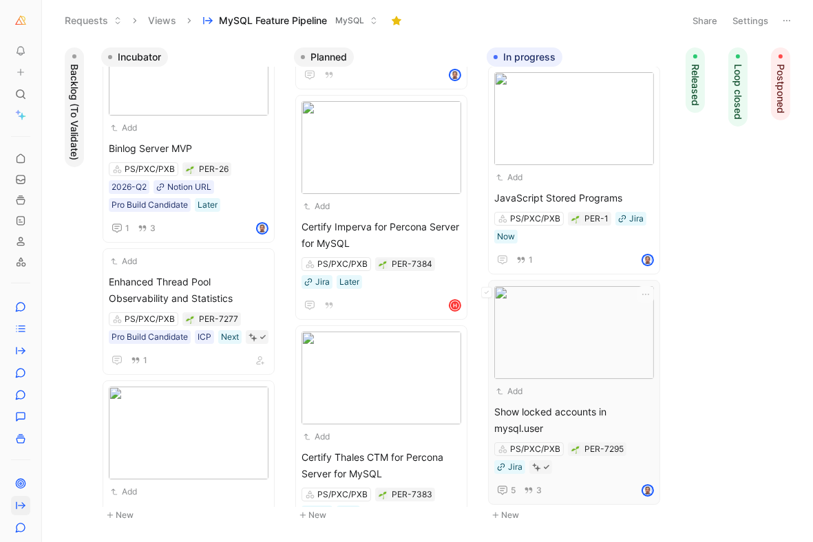
click at [542, 415] on span "Show locked accounts in mysql.user" at bounding box center [574, 420] width 160 height 33
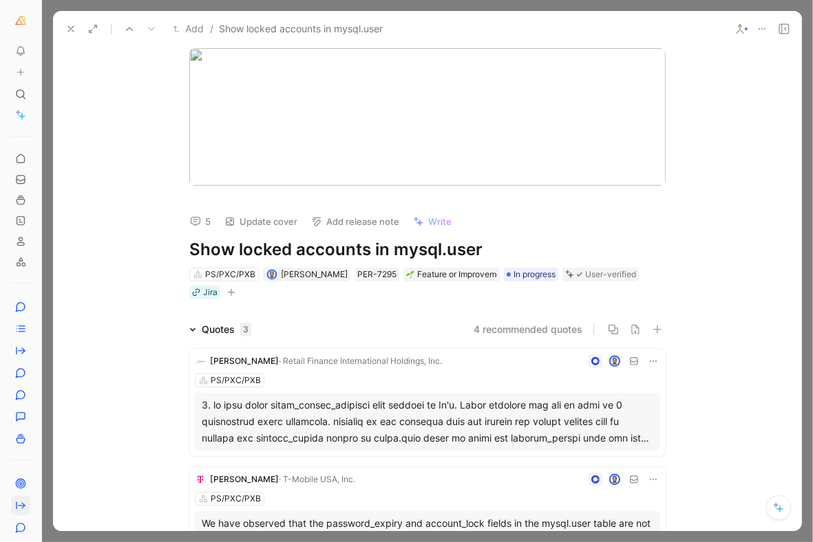
click at [286, 255] on h1 "Show locked accounts in mysql.user" at bounding box center [427, 250] width 476 height 22
copy h1 "Show locked accounts in mysql.user"
click at [763, 25] on icon at bounding box center [762, 28] width 11 height 11
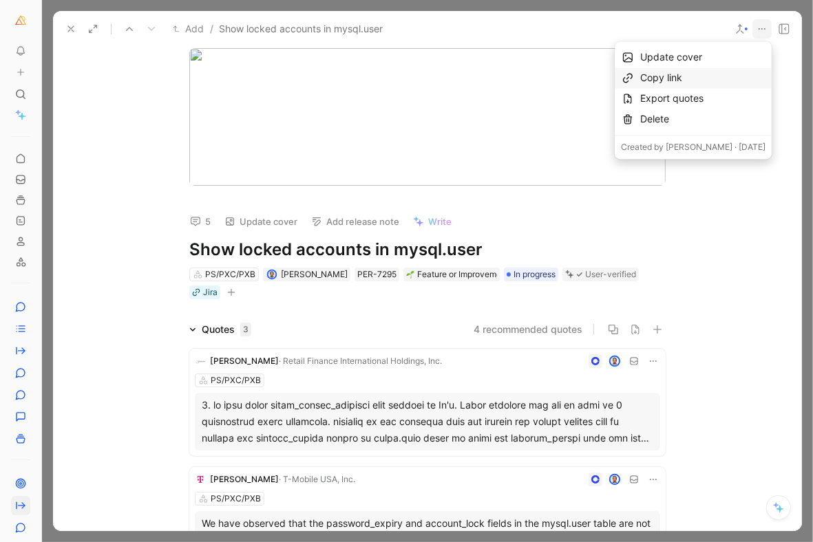
click at [677, 74] on div "Copy link" at bounding box center [702, 78] width 125 height 17
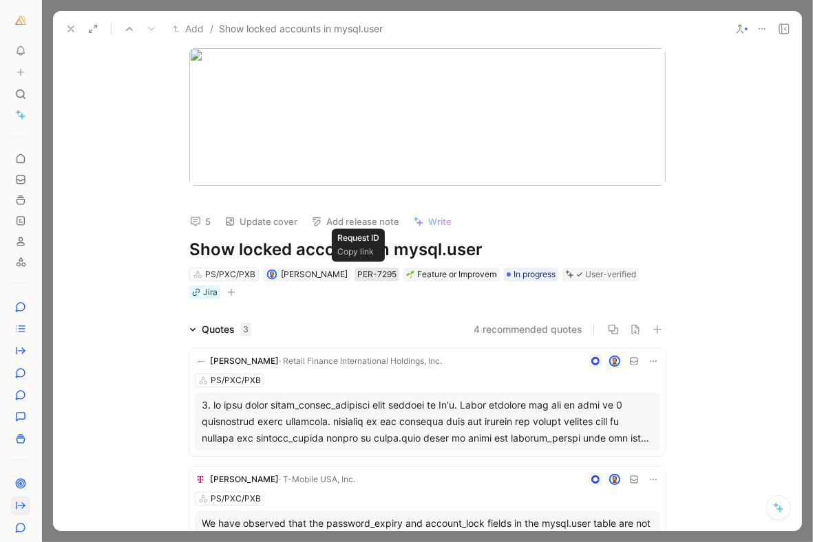
click at [357, 272] on div "PER-7295" at bounding box center [376, 275] width 39 height 14
click at [70, 26] on icon at bounding box center [70, 28] width 11 height 11
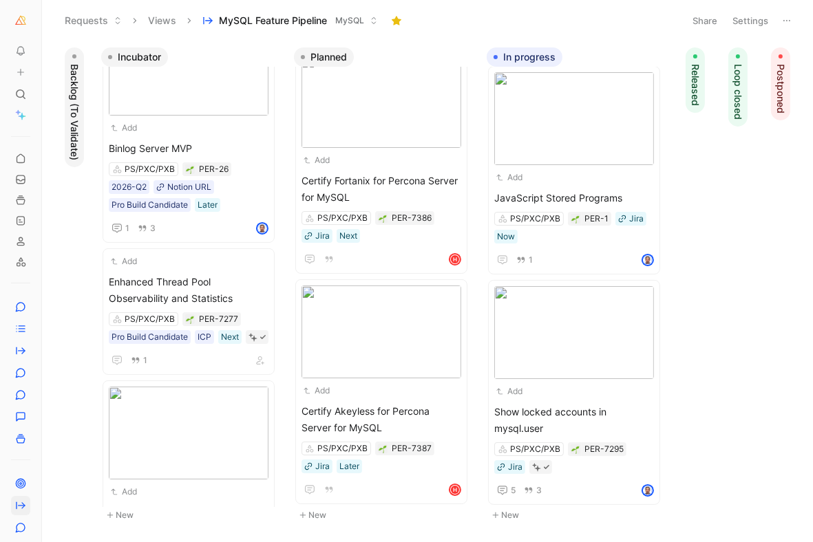
scroll to position [1163, 0]
click at [395, 412] on span "Certify Akeyless for Percona Server for MySQL" at bounding box center [382, 420] width 160 height 33
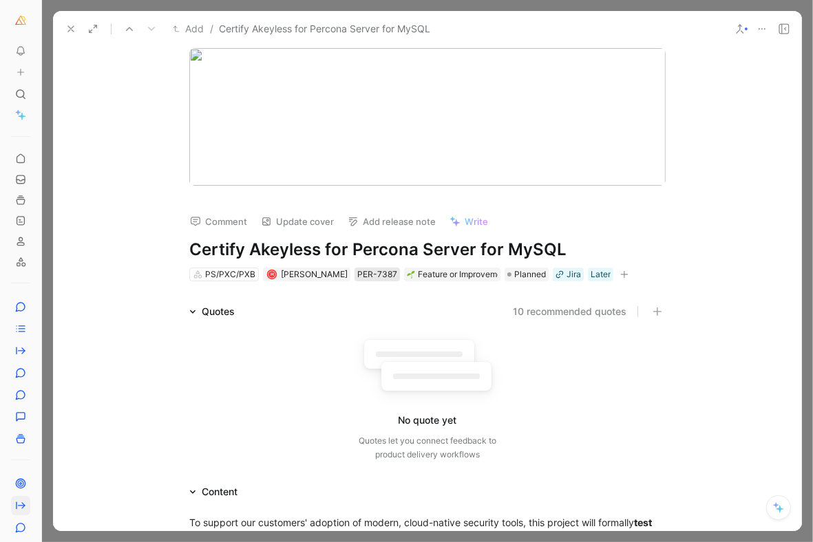
click at [378, 276] on div "PER-7387" at bounding box center [377, 275] width 40 height 14
click at [375, 271] on div "PER-7387" at bounding box center [377, 275] width 40 height 14
click at [70, 26] on icon at bounding box center [70, 28] width 11 height 11
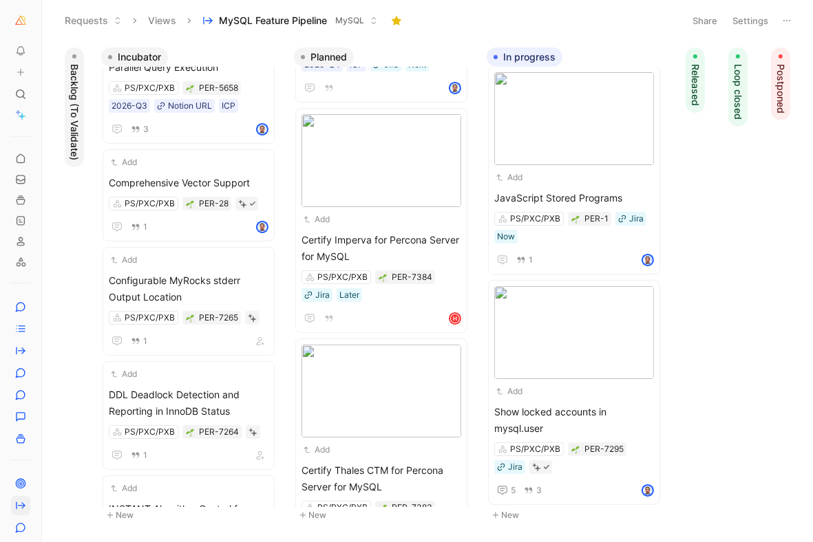
scroll to position [526, 0]
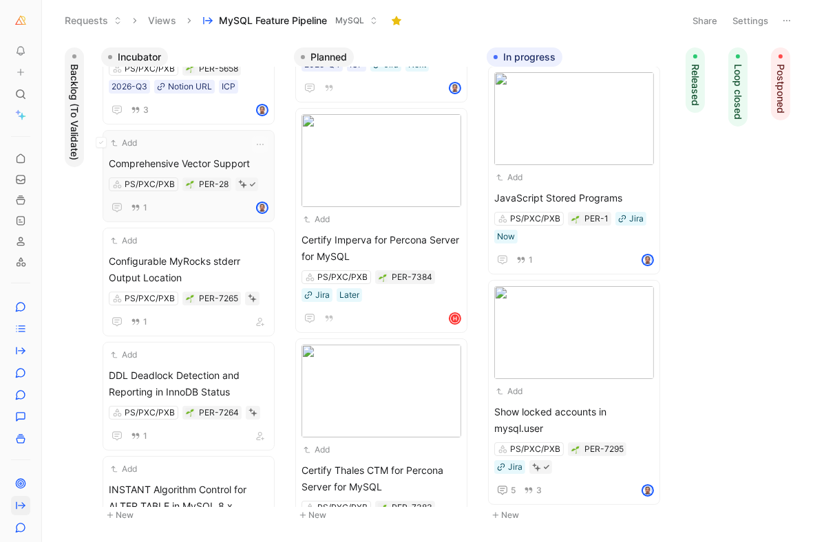
click at [176, 150] on div "Add" at bounding box center [180, 143] width 142 height 14
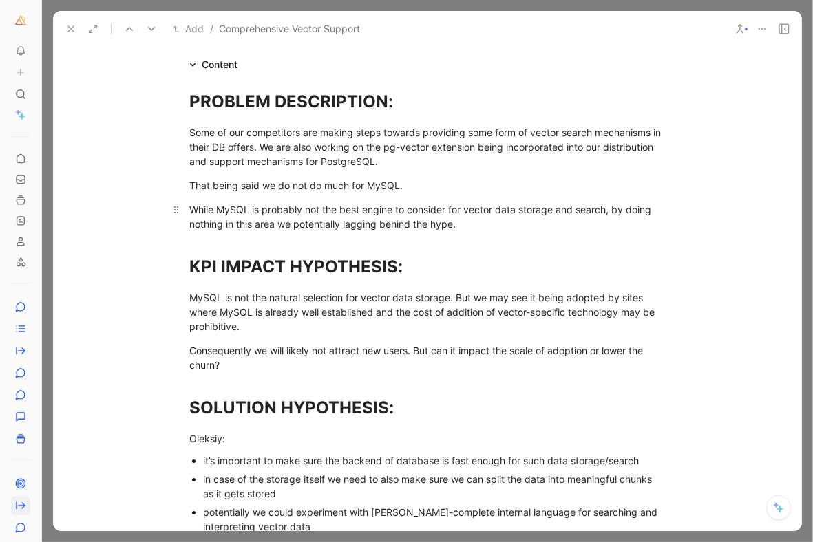
scroll to position [244, 0]
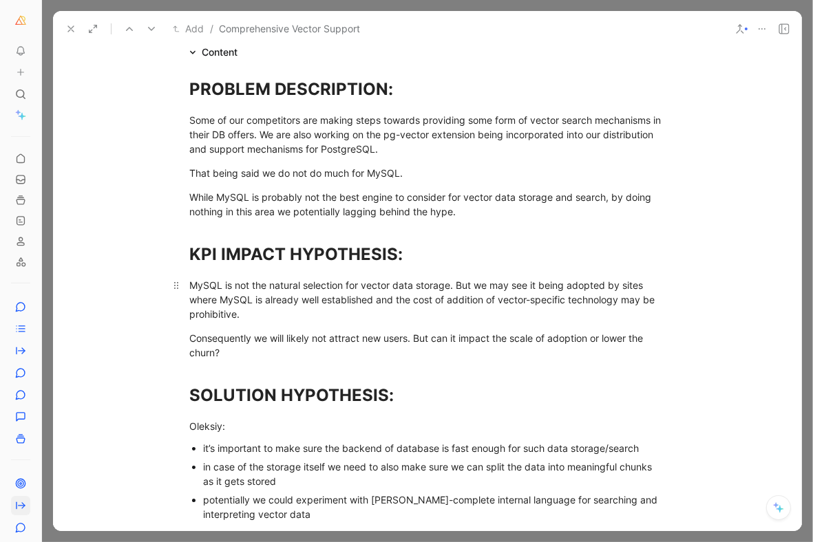
click at [277, 282] on div "MySQL is not the natural selection for vector data storage. But we may see it b…" at bounding box center [427, 299] width 476 height 43
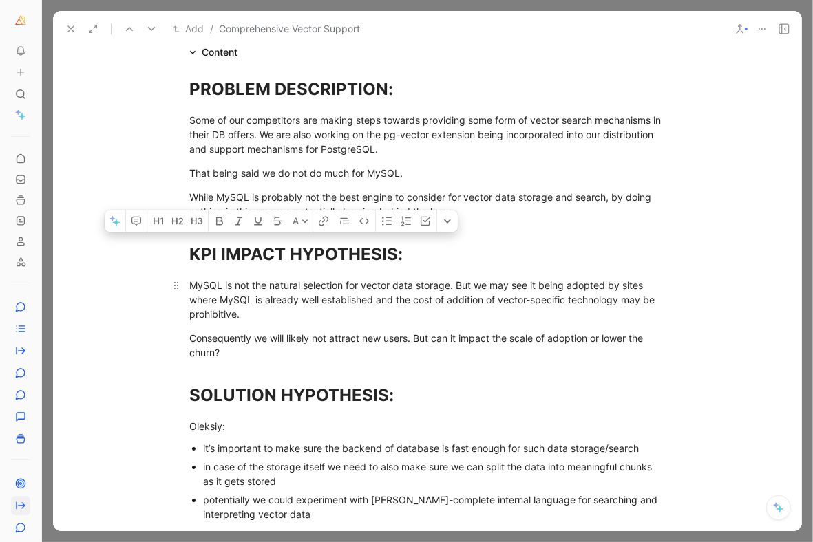
click at [277, 282] on div "MySQL is not the natural selection for vector data storage. But we may see it b…" at bounding box center [427, 299] width 476 height 43
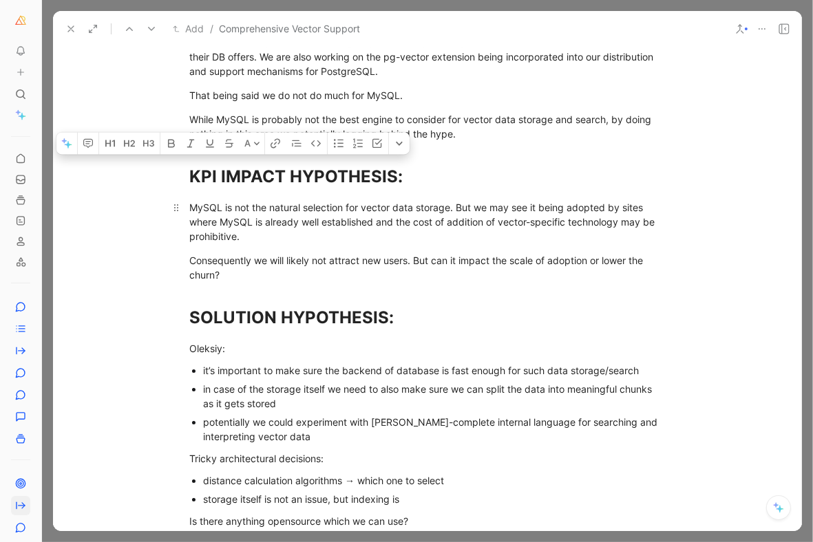
scroll to position [396, 0]
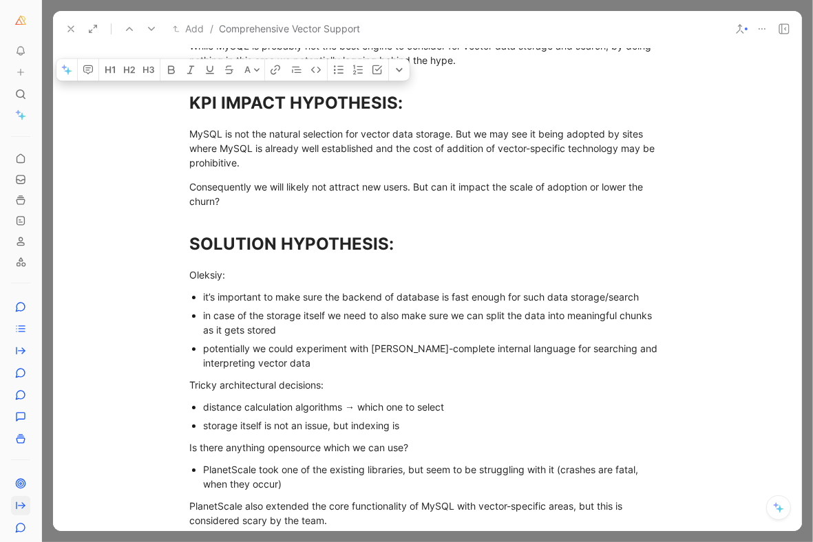
click at [245, 291] on div "it’s important to make sure the backend of database is fast enough for such dat…" at bounding box center [434, 297] width 463 height 14
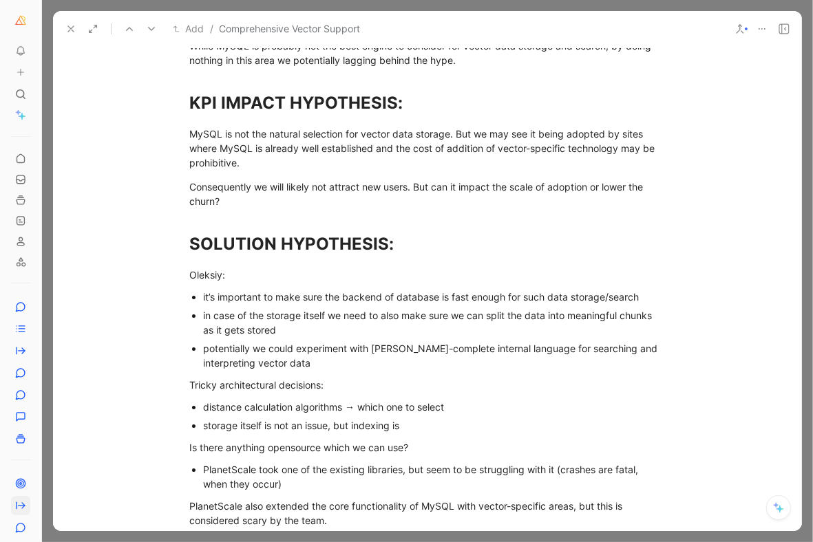
click at [245, 291] on div "it’s important to make sure the backend of database is fast enough for such dat…" at bounding box center [434, 297] width 463 height 14
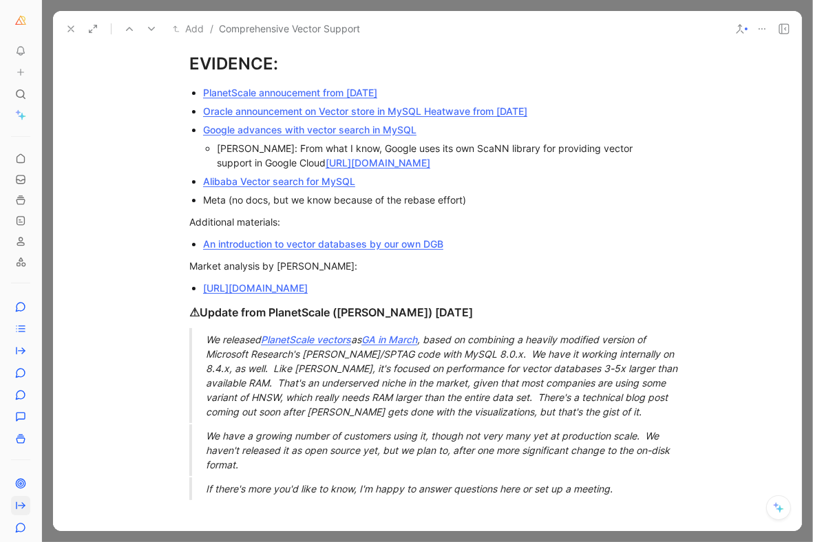
scroll to position [1247, 0]
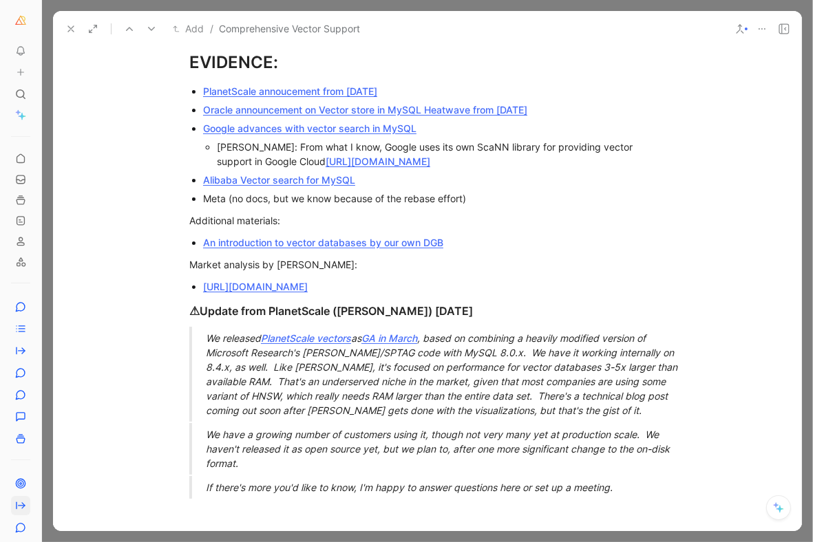
click at [262, 97] on link "PlanetScale annoucement from [DATE]" at bounding box center [290, 91] width 174 height 12
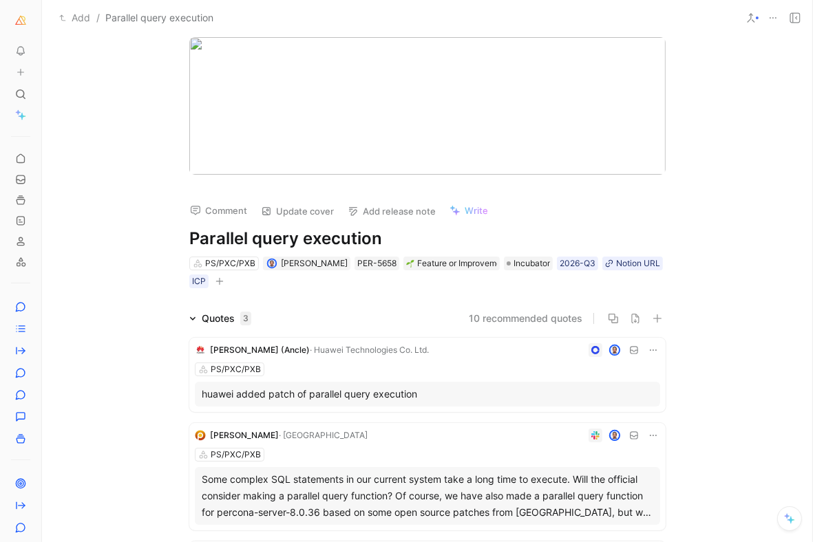
click at [258, 239] on h1 "Parallel query execution" at bounding box center [427, 239] width 476 height 22
click at [369, 304] on div "Comment Update cover Add release note Write Parallel Query Execution PS/PXC/PXB…" at bounding box center [427, 289] width 771 height 507
